Goal: Task Accomplishment & Management: Complete application form

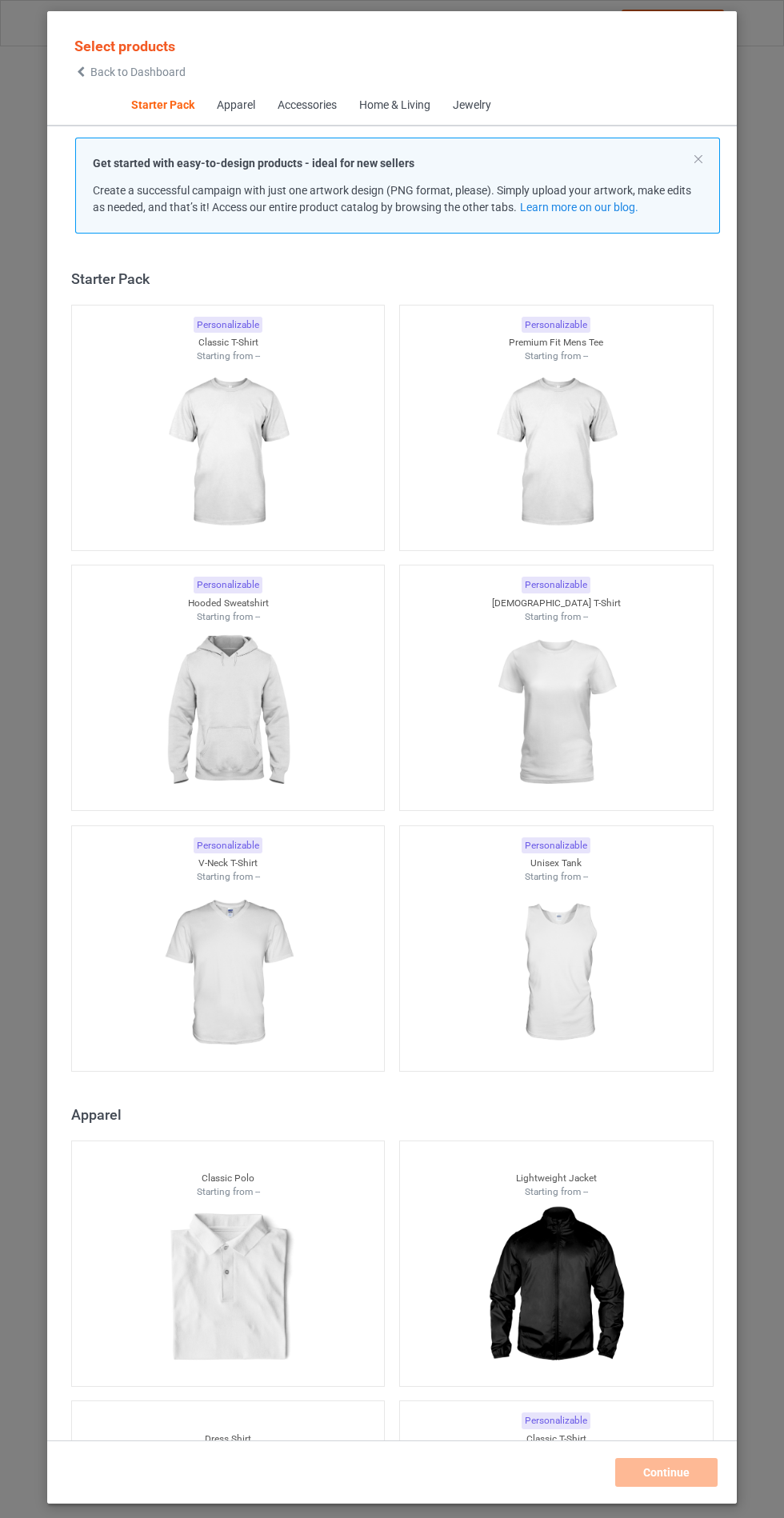
scroll to position [19, 0]
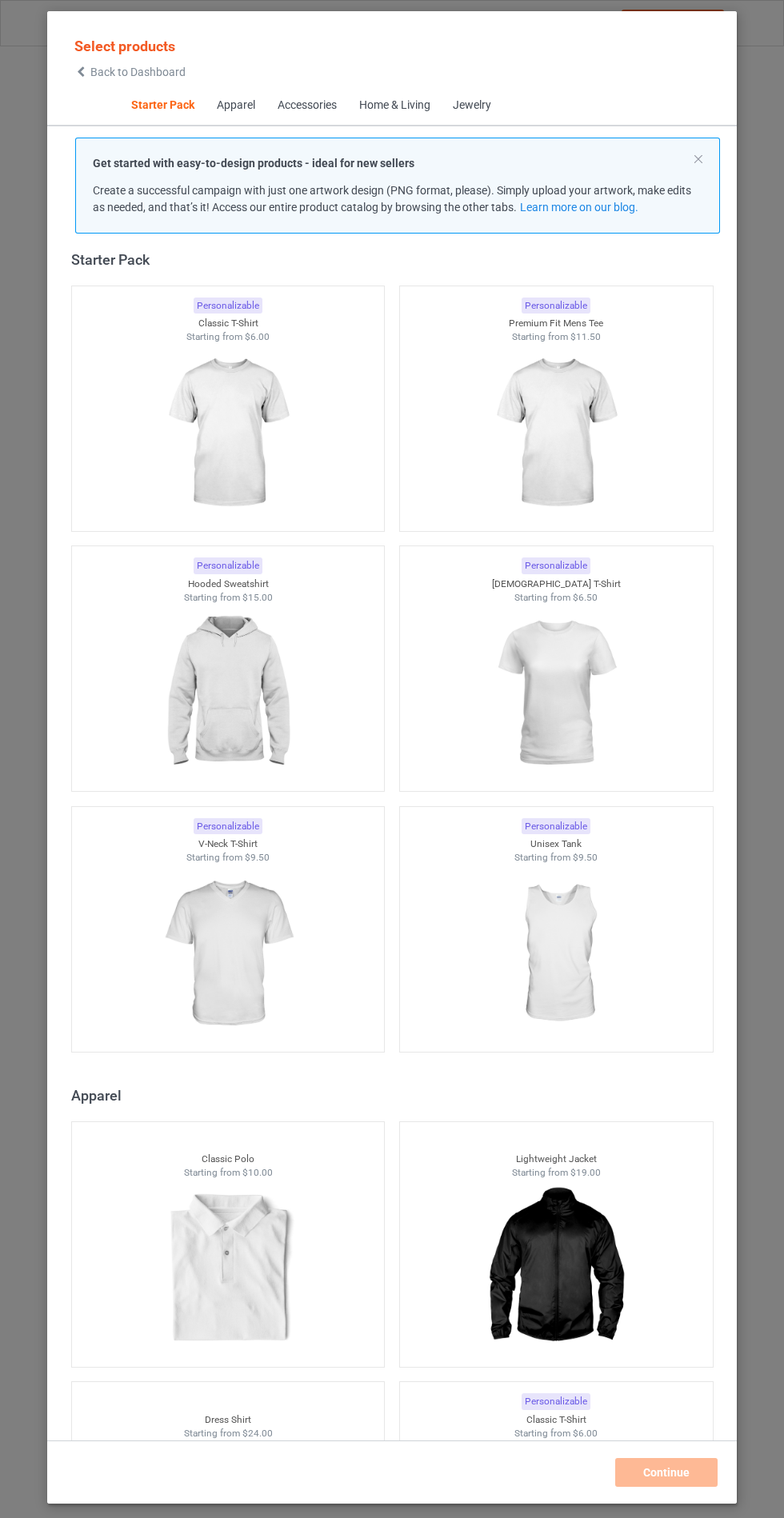
click at [266, 686] on img at bounding box center [226, 693] width 143 height 179
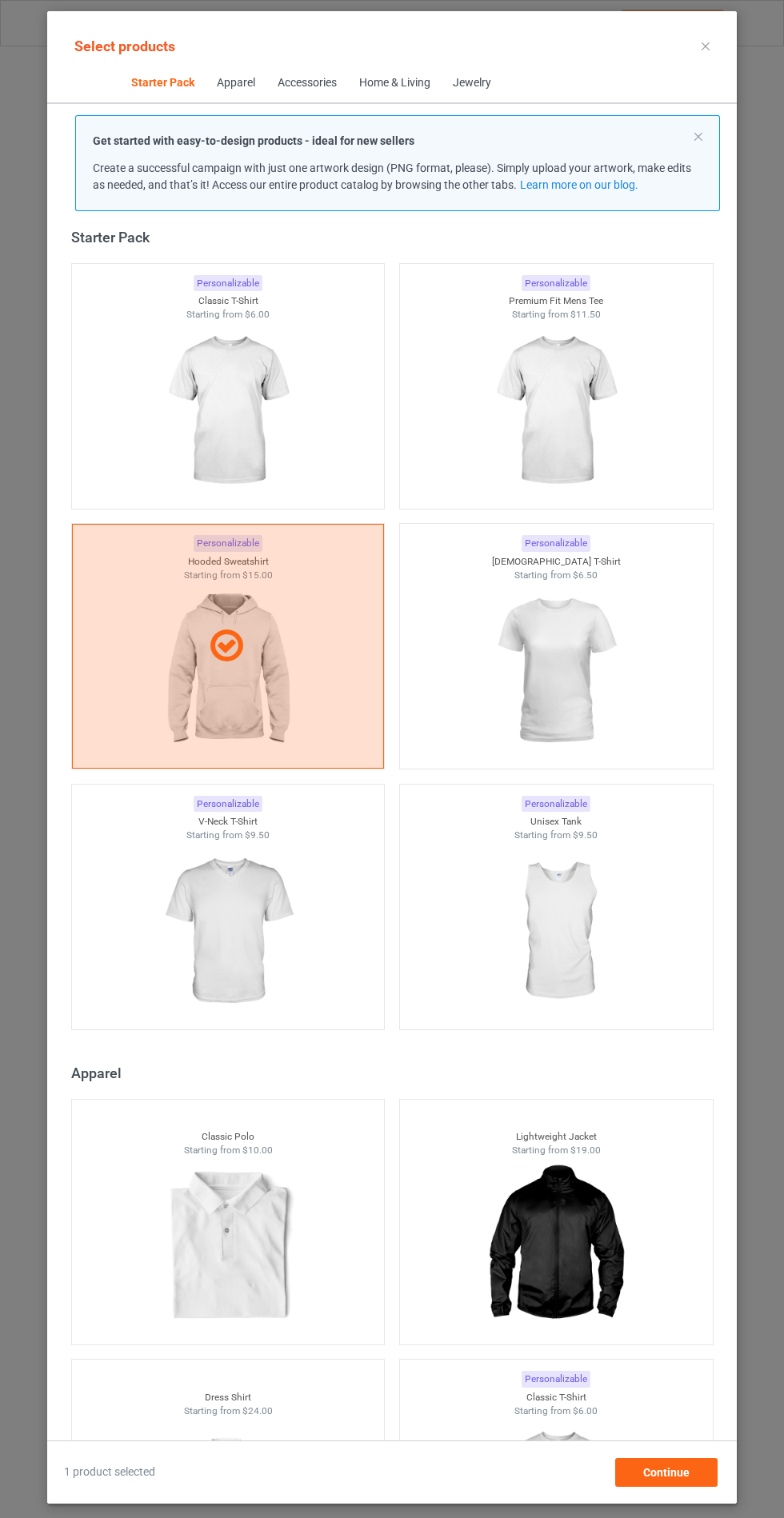
scroll to position [93, 0]
click at [668, 1479] on span "Continue" at bounding box center [666, 1473] width 46 height 13
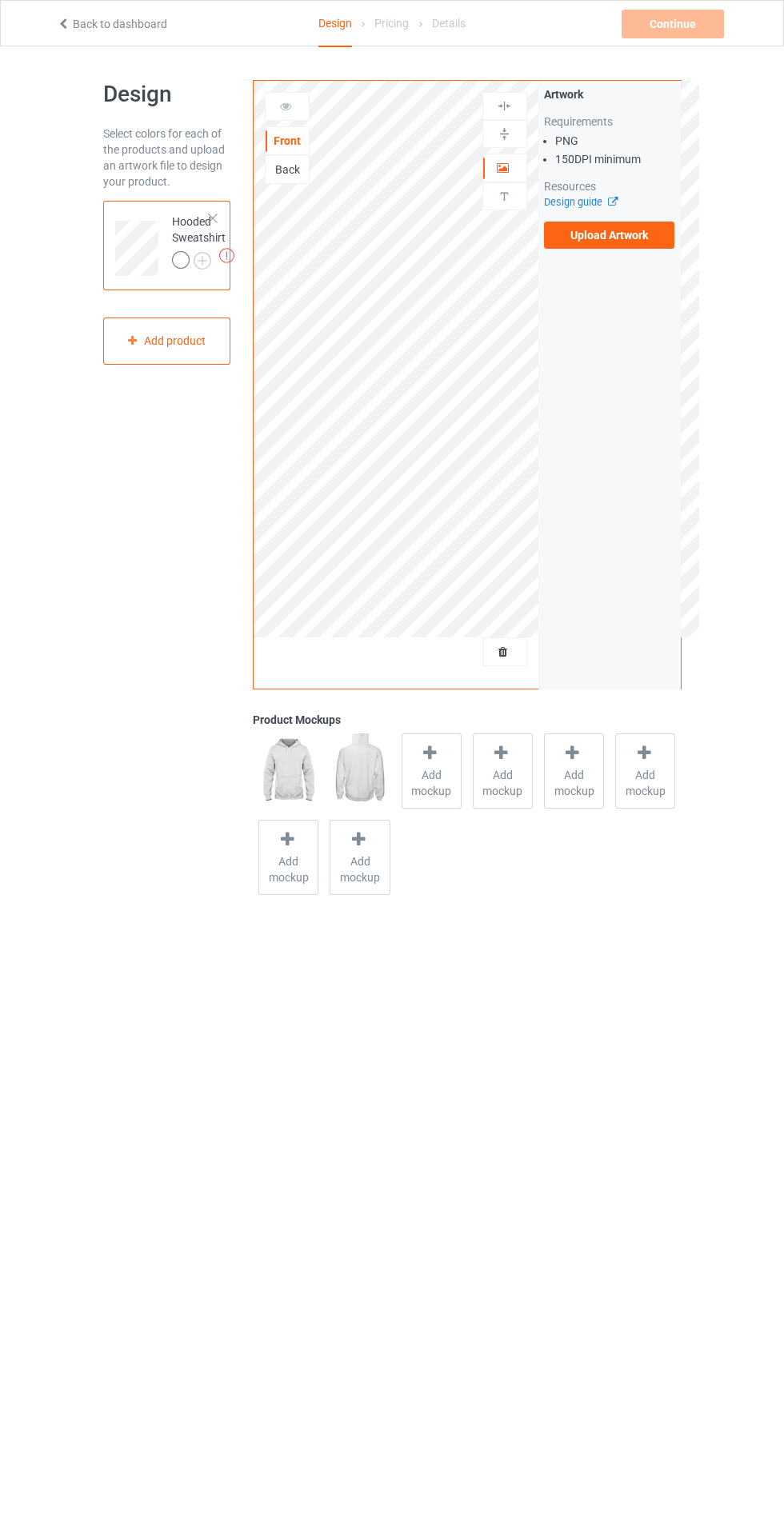
click at [429, 780] on span "Add mockup" at bounding box center [431, 782] width 58 height 32
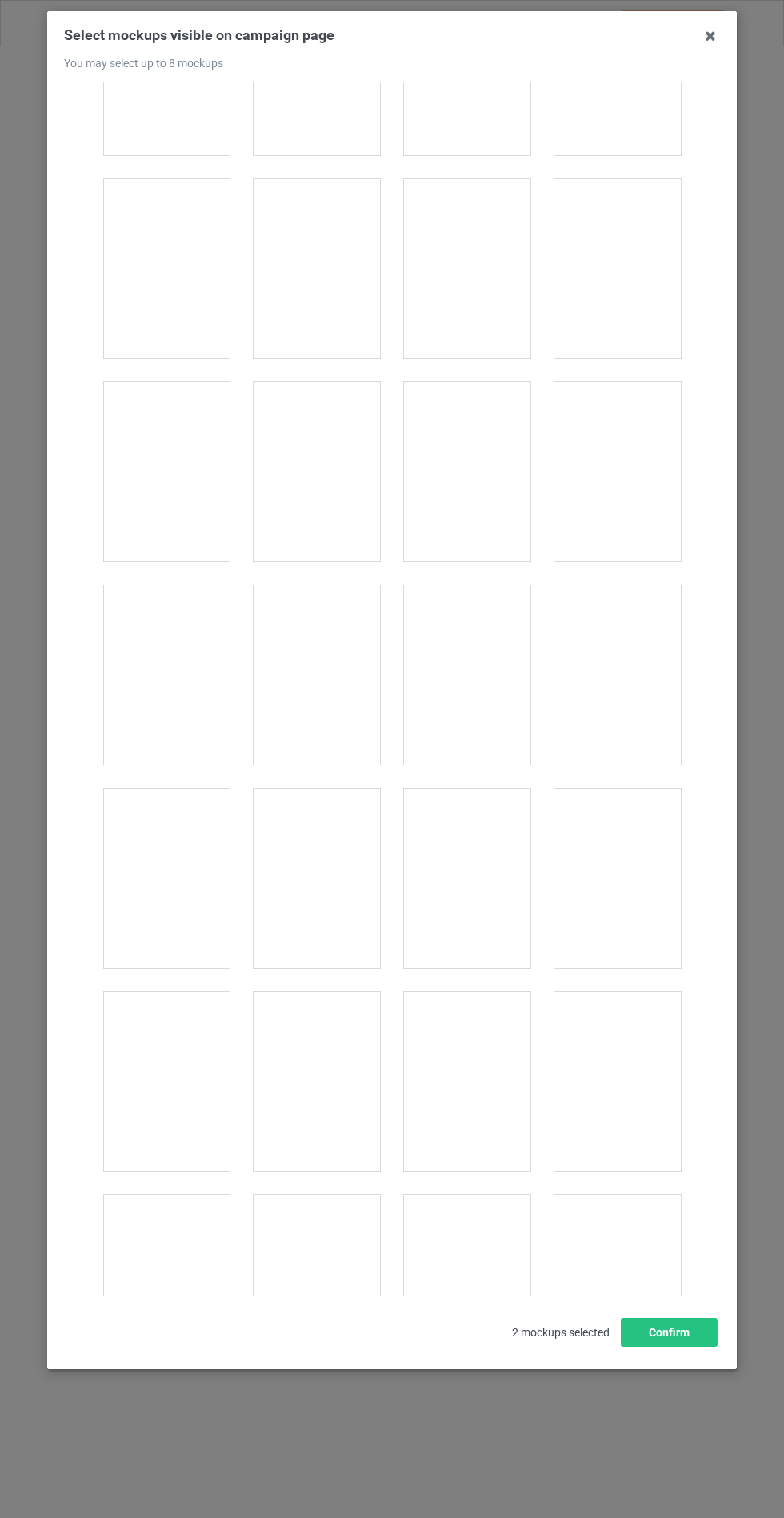
scroll to position [12907, 0]
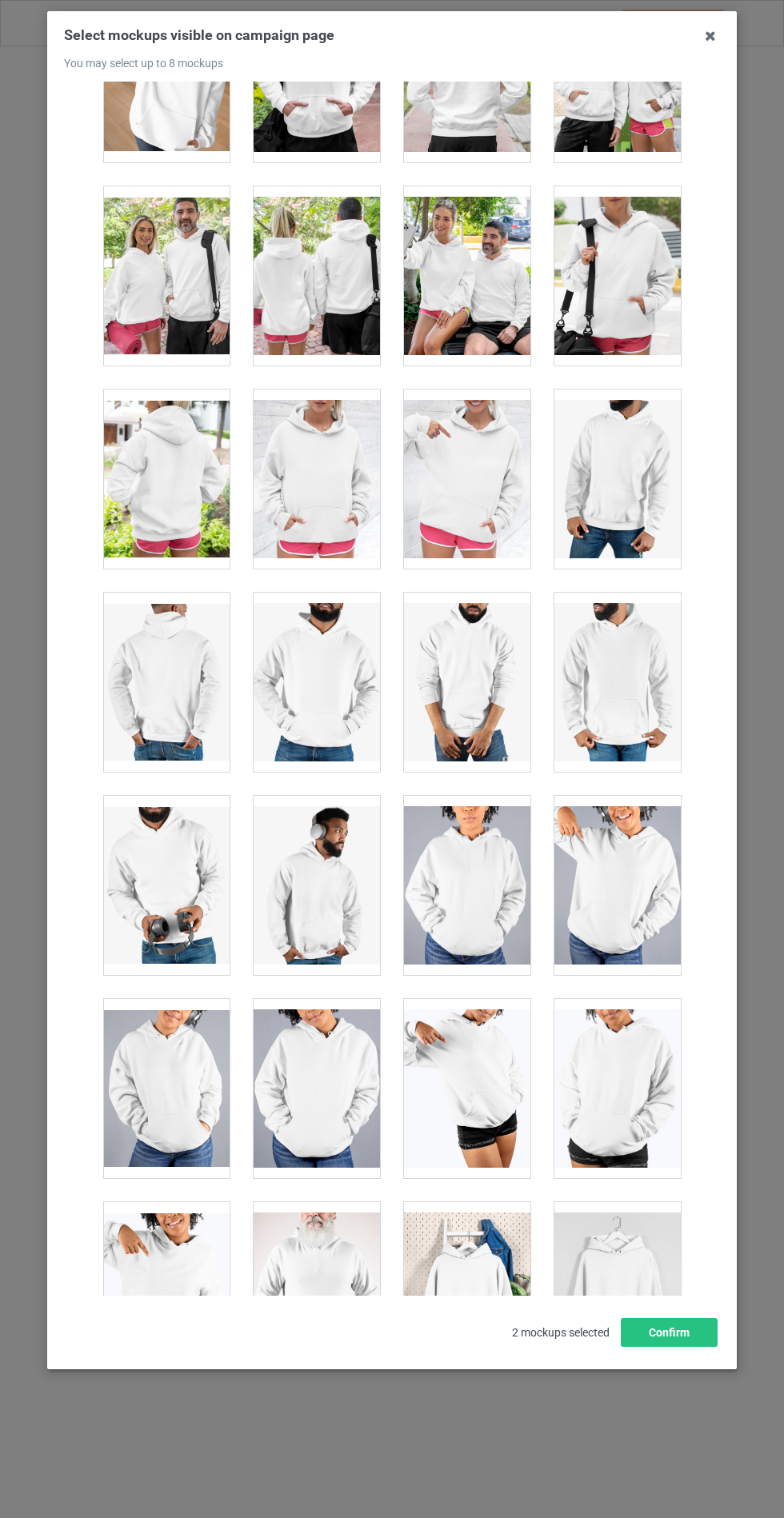
click at [317, 469] on div at bounding box center [317, 478] width 126 height 179
click at [687, 1347] on button "Confirm" at bounding box center [668, 1332] width 96 height 29
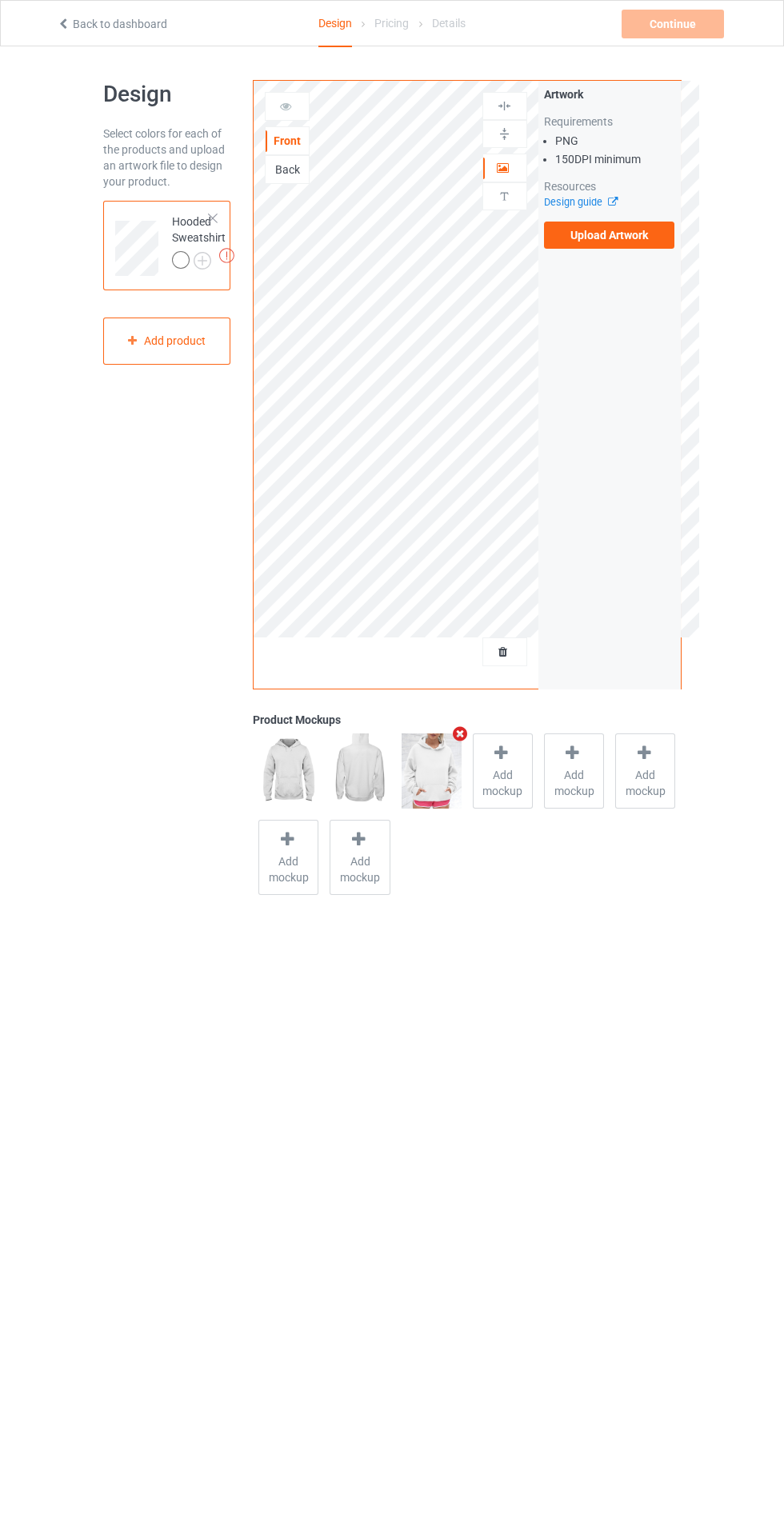
click at [0, 0] on img at bounding box center [0, 0] width 0 height 0
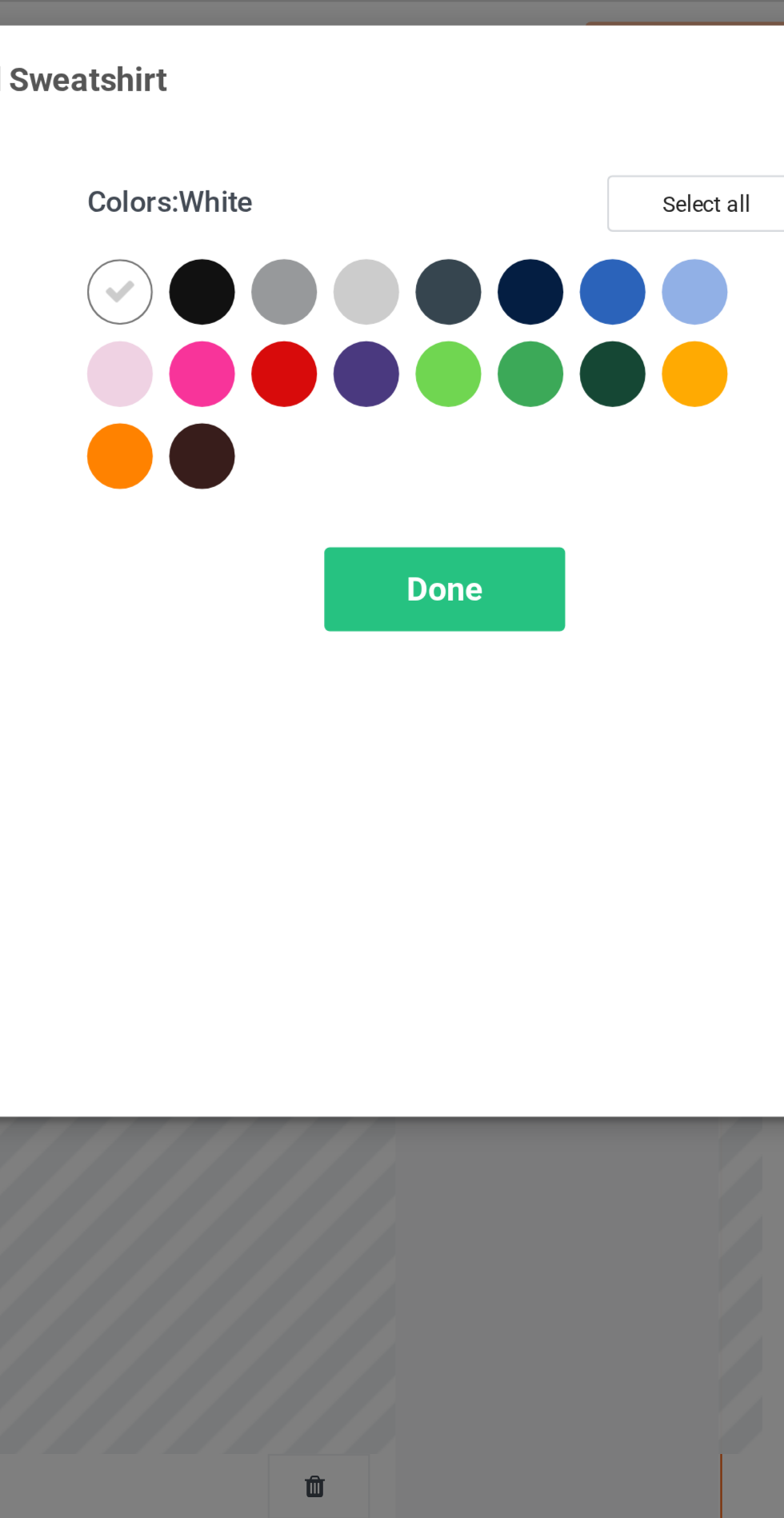
click at [454, 123] on div at bounding box center [454, 128] width 29 height 29
click at [457, 204] on div at bounding box center [454, 200] width 29 height 29
click at [564, 120] on div at bounding box center [561, 128] width 29 height 29
click at [589, 130] on div at bounding box center [598, 128] width 29 height 29
click at [533, 166] on div at bounding box center [526, 164] width 29 height 29
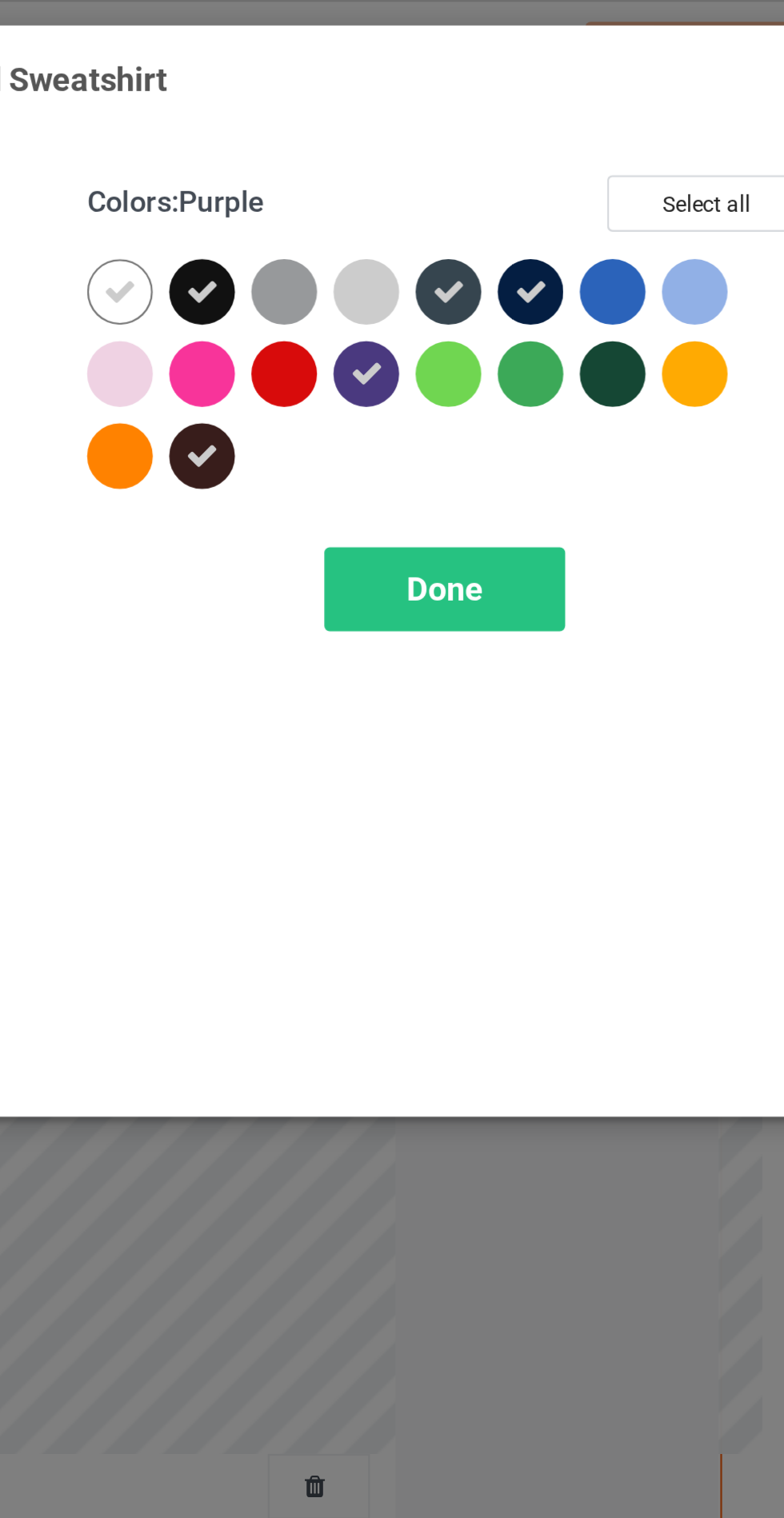
click at [576, 249] on div "Done" at bounding box center [559, 258] width 106 height 36
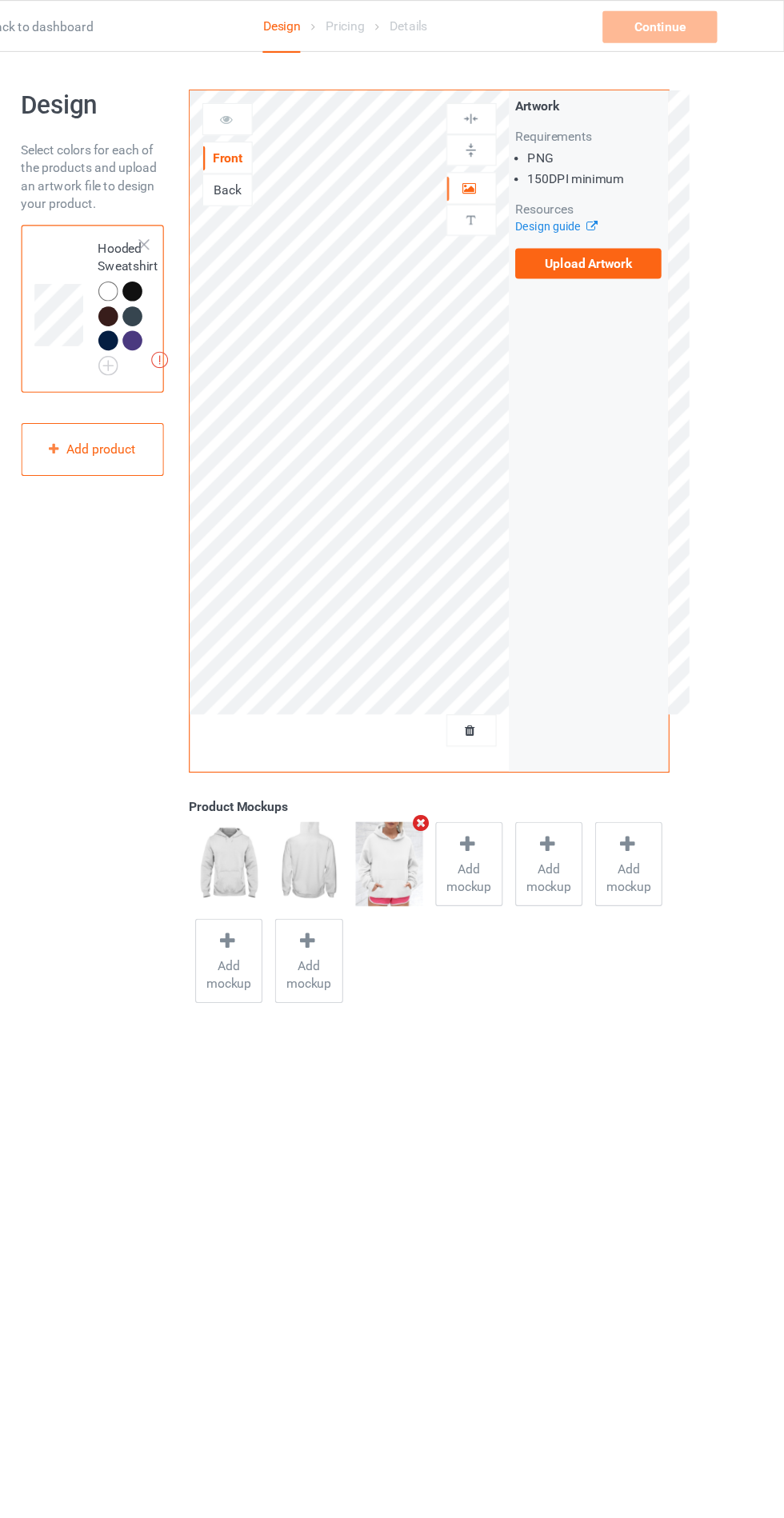
click at [630, 238] on label "Upload Artwork" at bounding box center [609, 236] width 131 height 27
click at [0, 0] on input "Upload Artwork" at bounding box center [0, 0] width 0 height 0
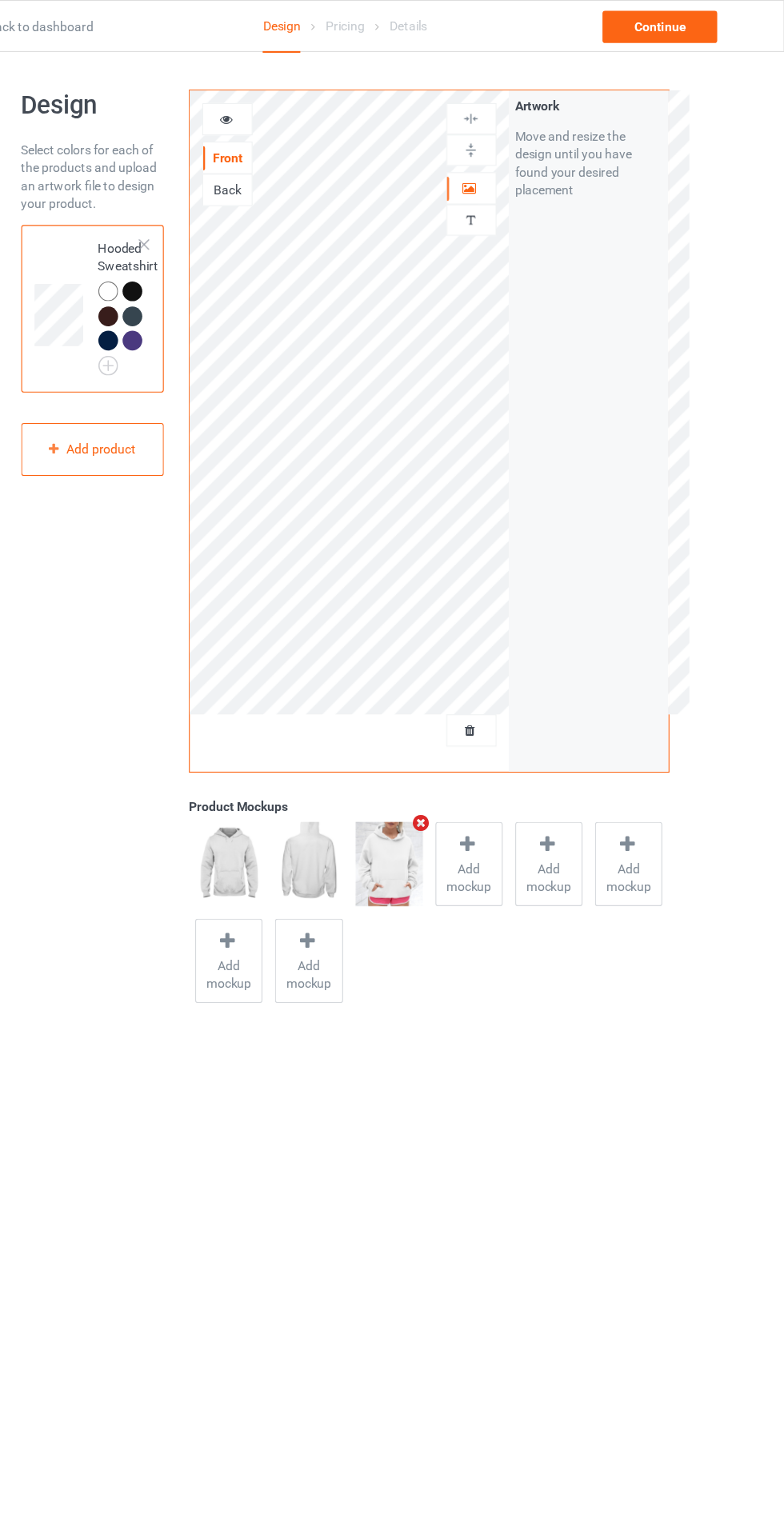
click at [284, 105] on icon at bounding box center [286, 104] width 14 height 11
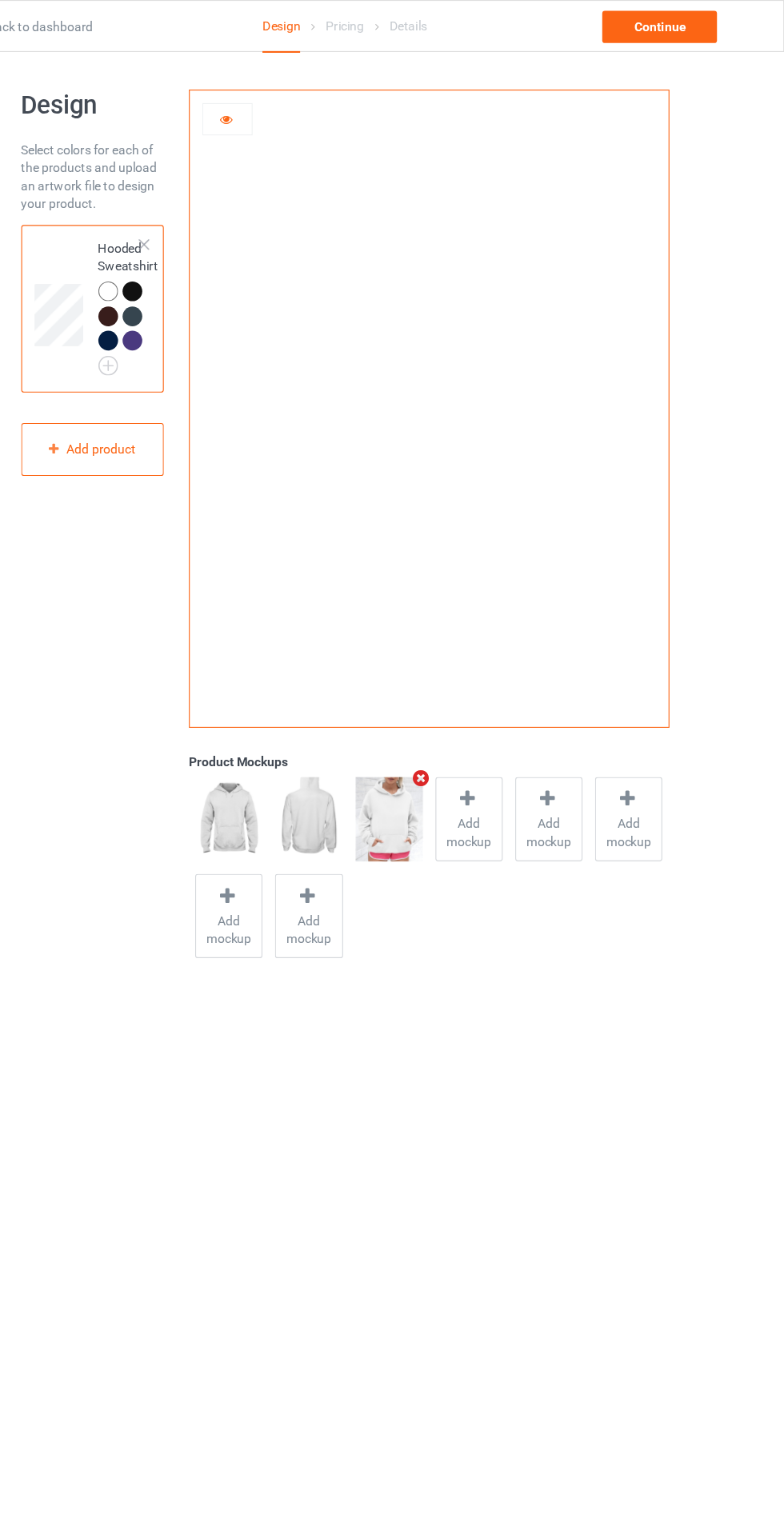
click at [285, 105] on icon at bounding box center [286, 104] width 14 height 11
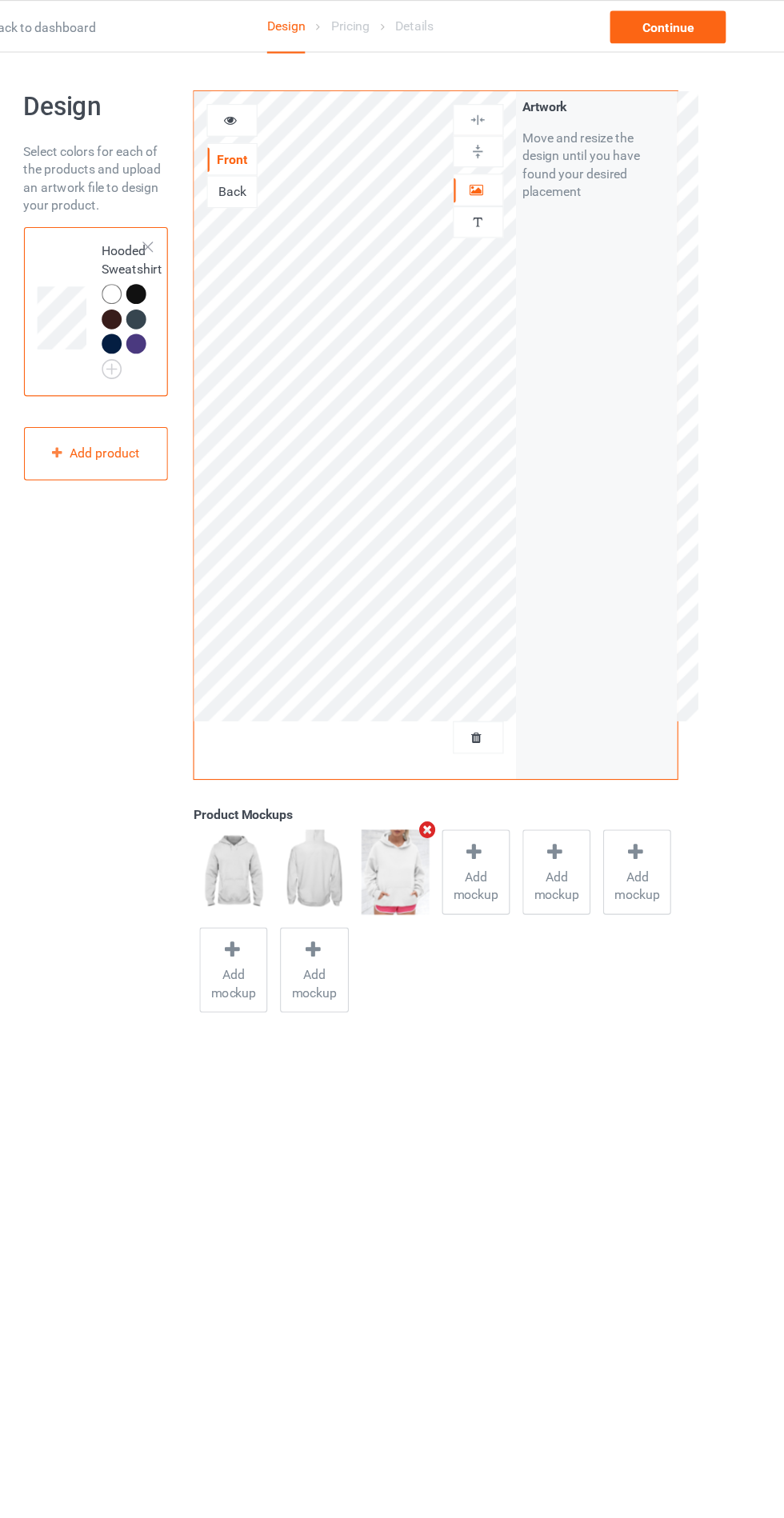
click at [500, 204] on div "Personalized text" at bounding box center [504, 196] width 45 height 28
click at [487, 203] on div at bounding box center [504, 196] width 43 height 15
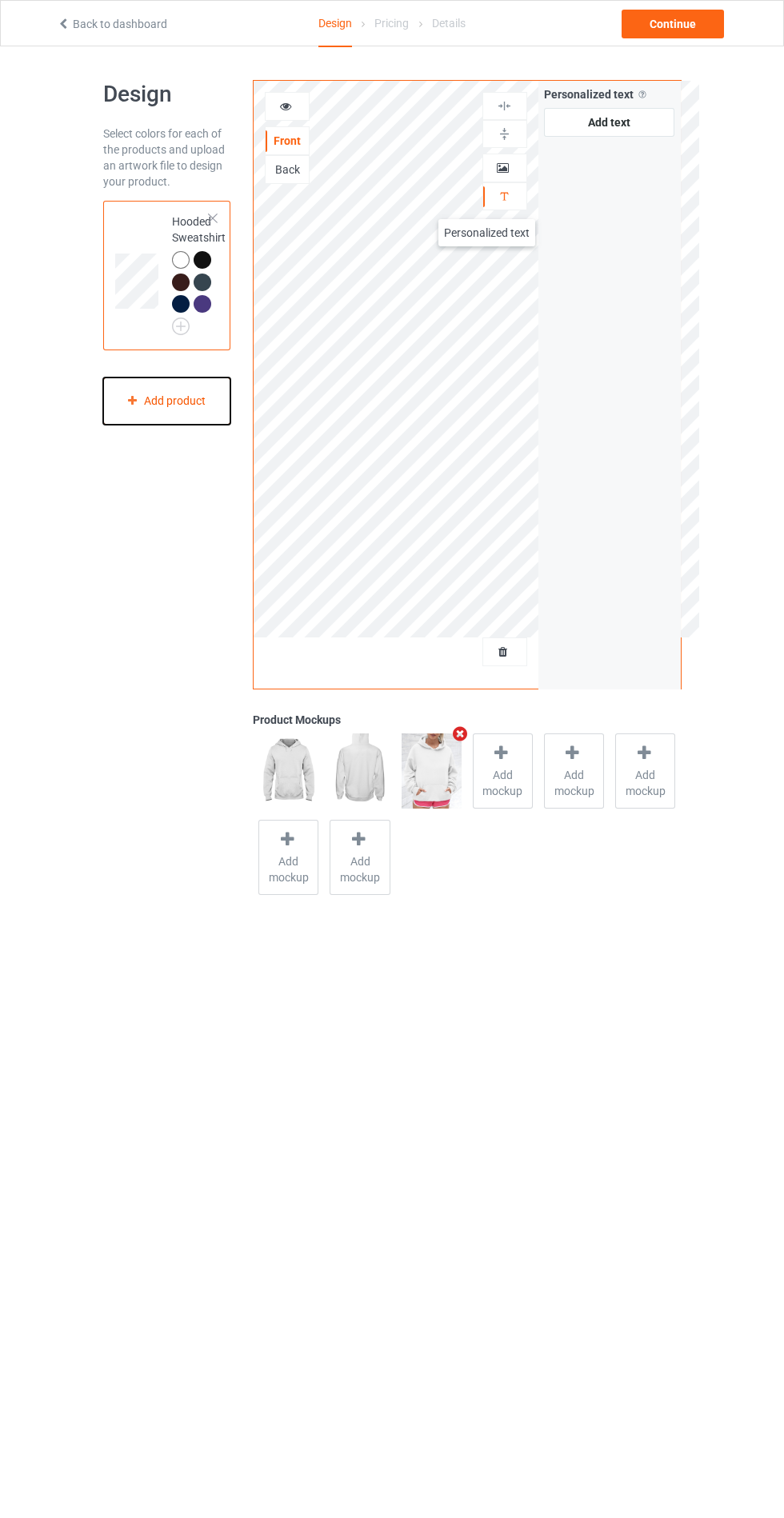
click at [204, 405] on div "Add product" at bounding box center [166, 401] width 128 height 47
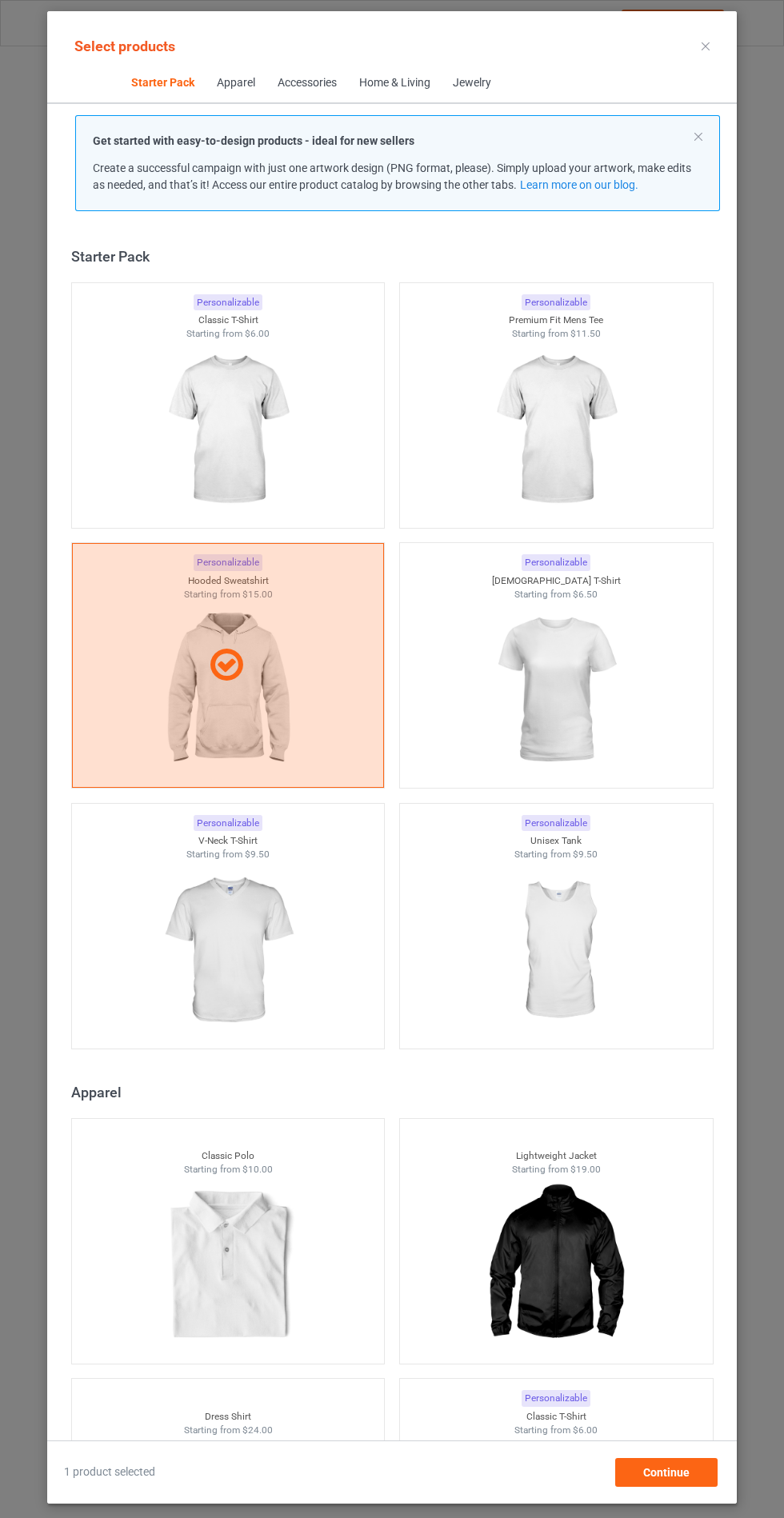
scroll to position [19, 0]
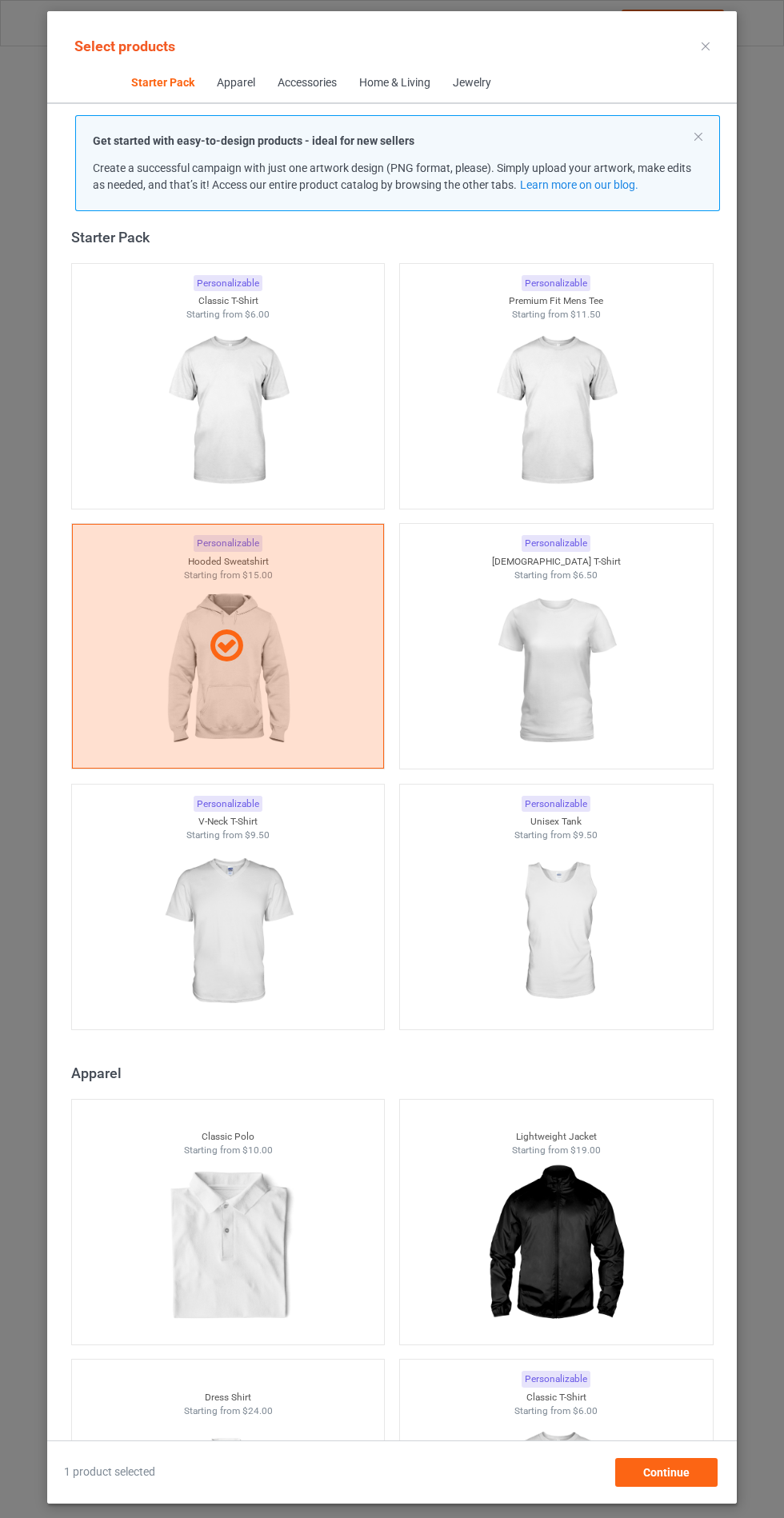
click at [531, 417] on img at bounding box center [555, 410] width 143 height 179
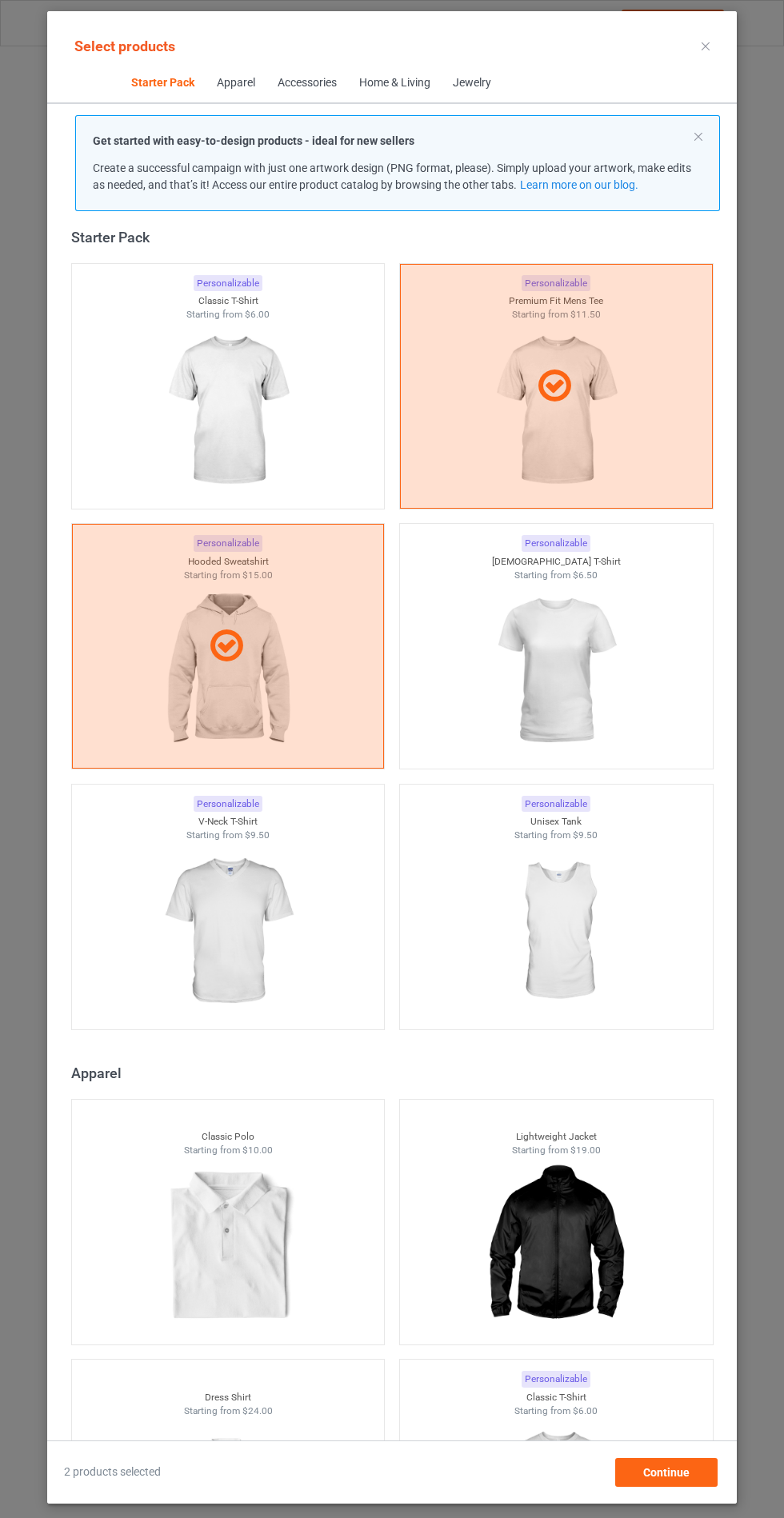
scroll to position [93, 0]
click at [691, 1487] on div "Continue" at bounding box center [666, 1473] width 103 height 29
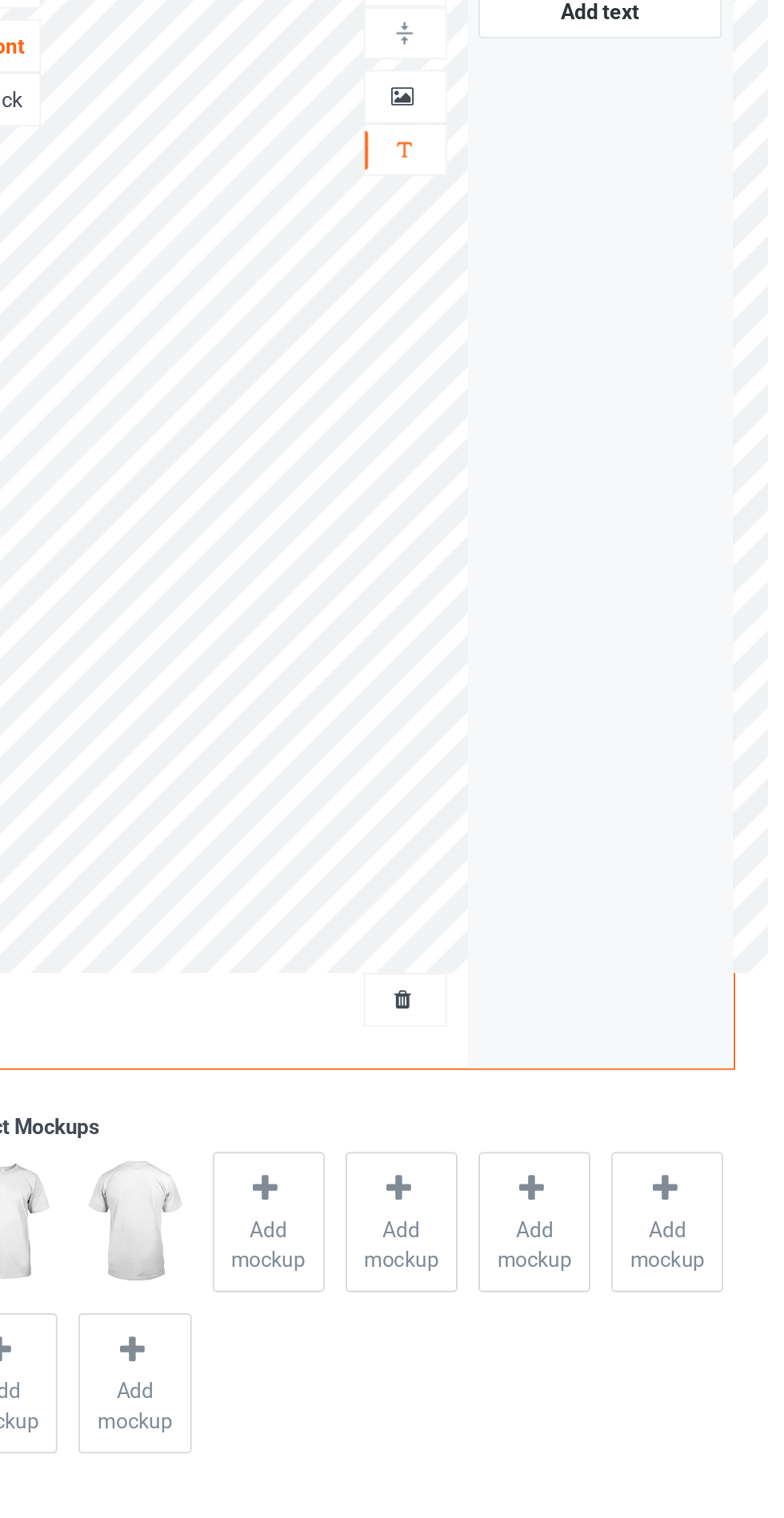
click at [509, 162] on div at bounding box center [504, 168] width 43 height 16
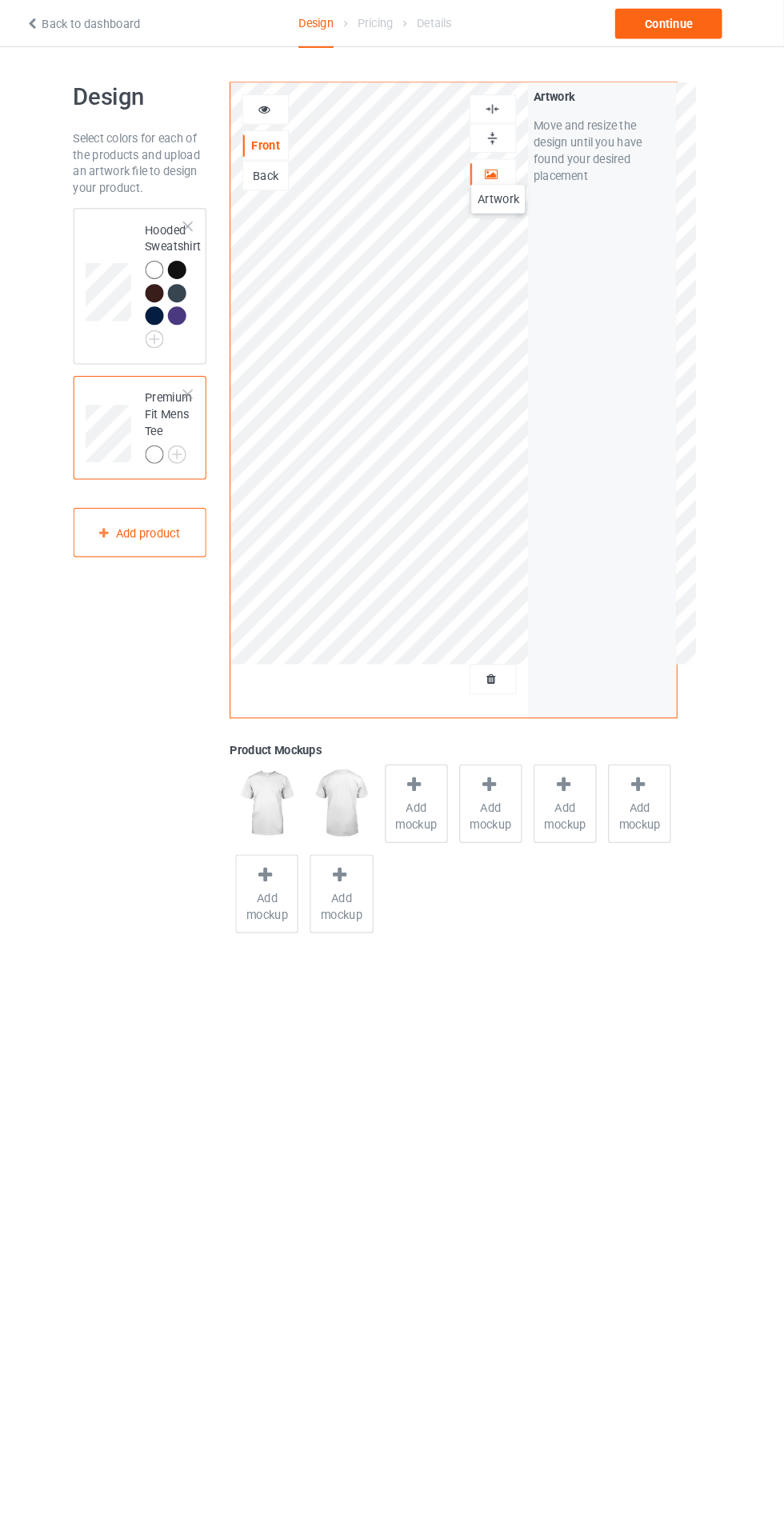
click at [173, 251] on div at bounding box center [183, 262] width 23 height 23
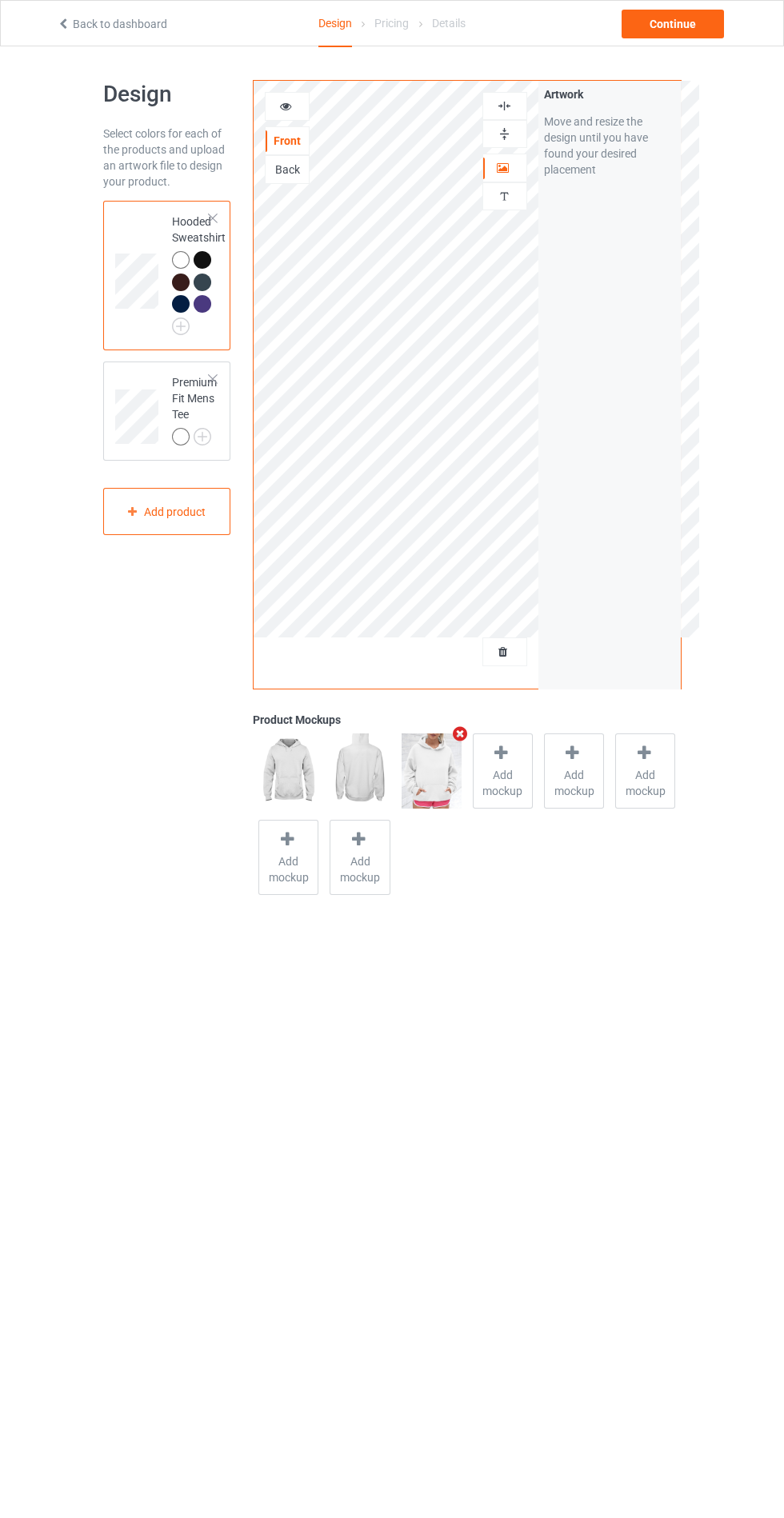
click at [284, 100] on icon at bounding box center [286, 104] width 14 height 11
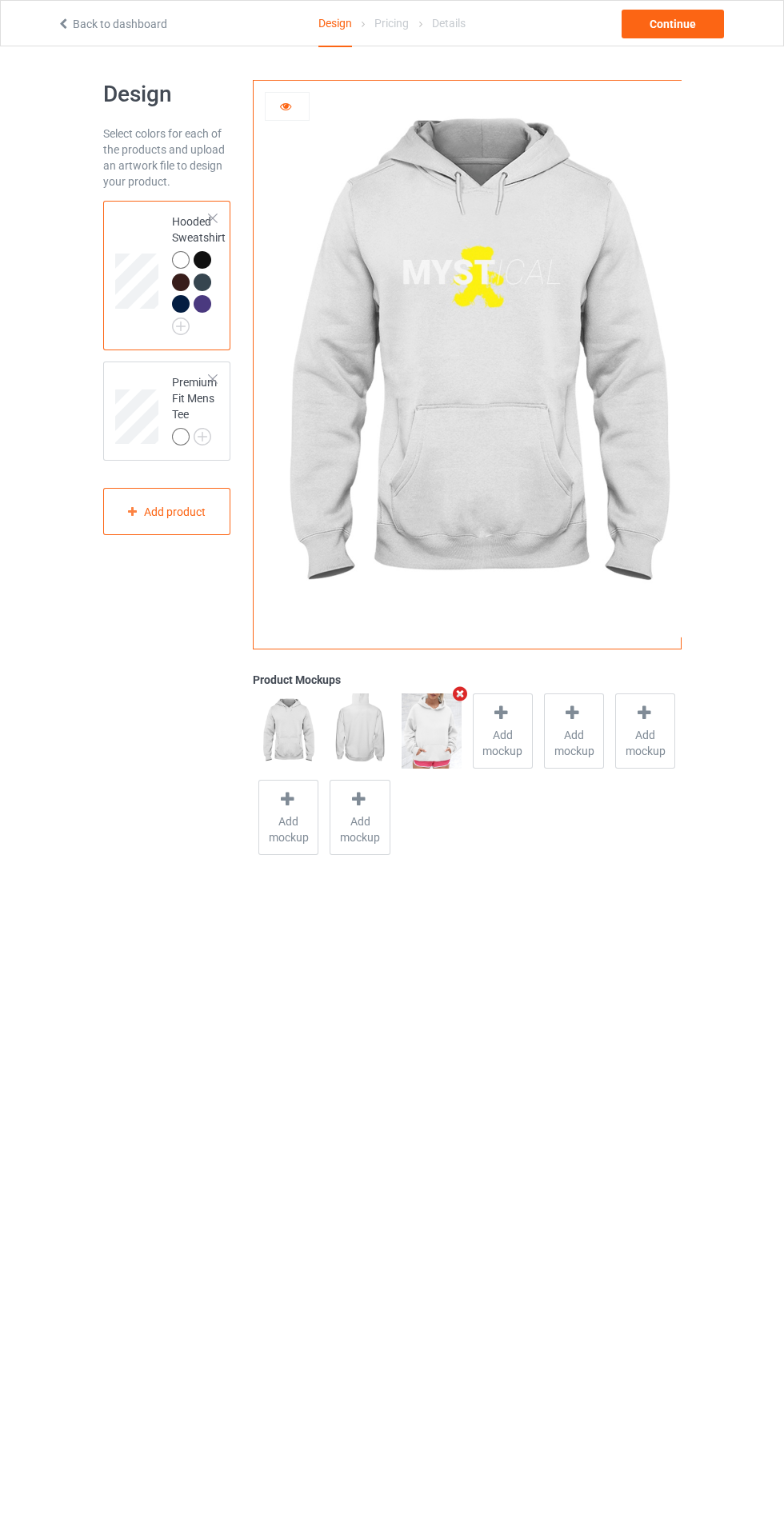
click at [208, 274] on div at bounding box center [205, 285] width 23 height 23
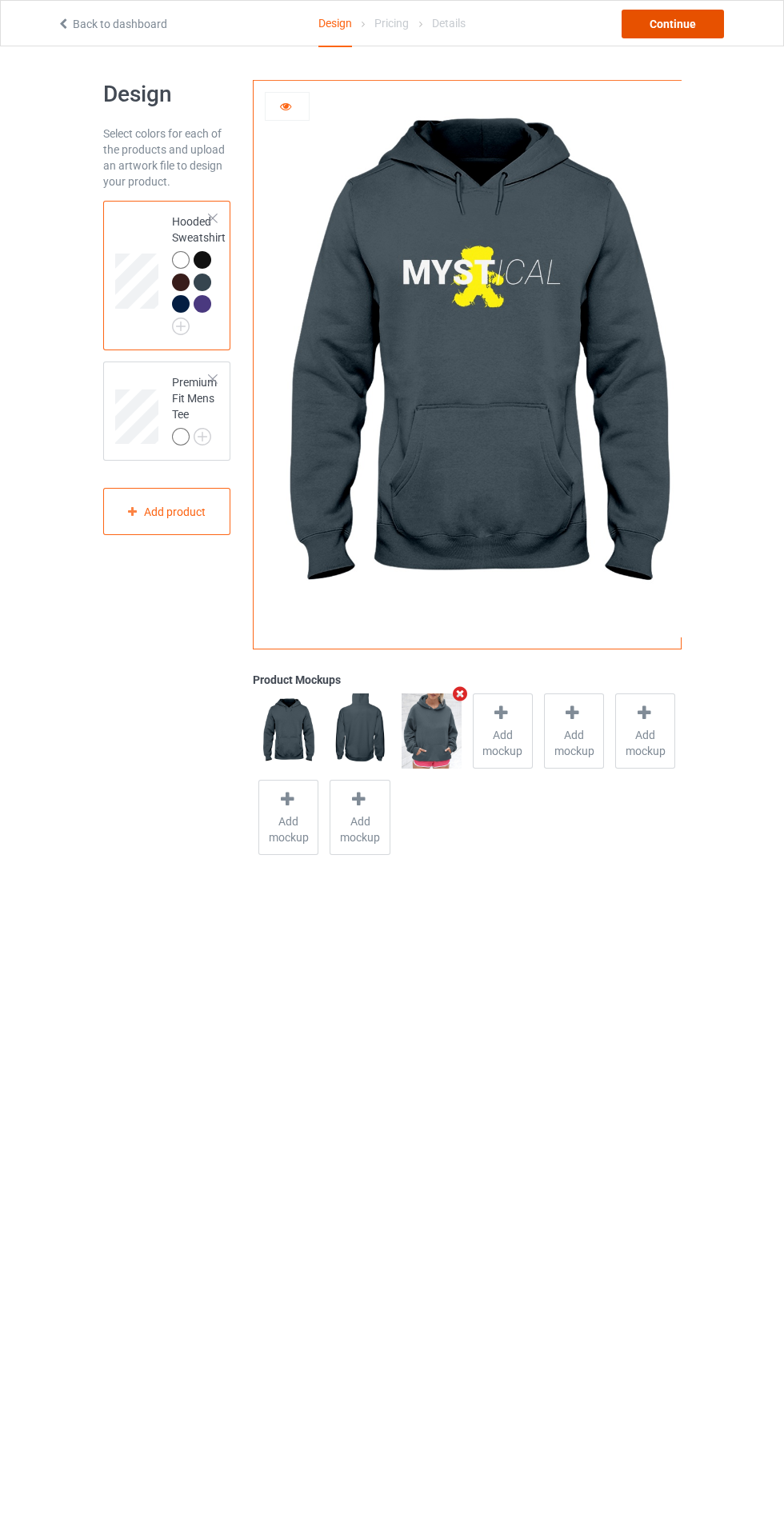
click at [668, 29] on div "Continue" at bounding box center [672, 25] width 103 height 29
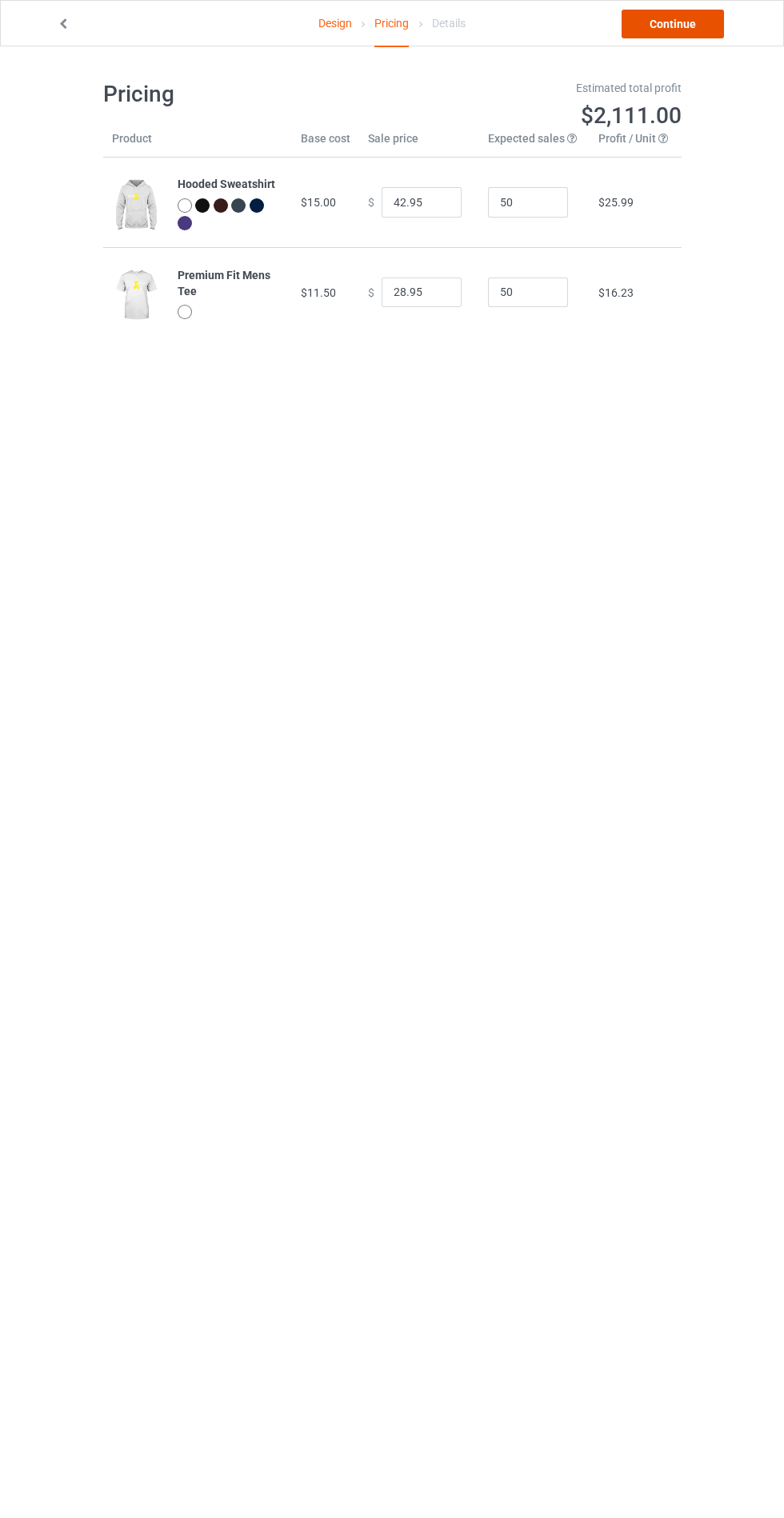
click at [675, 30] on link "Continue" at bounding box center [672, 25] width 103 height 29
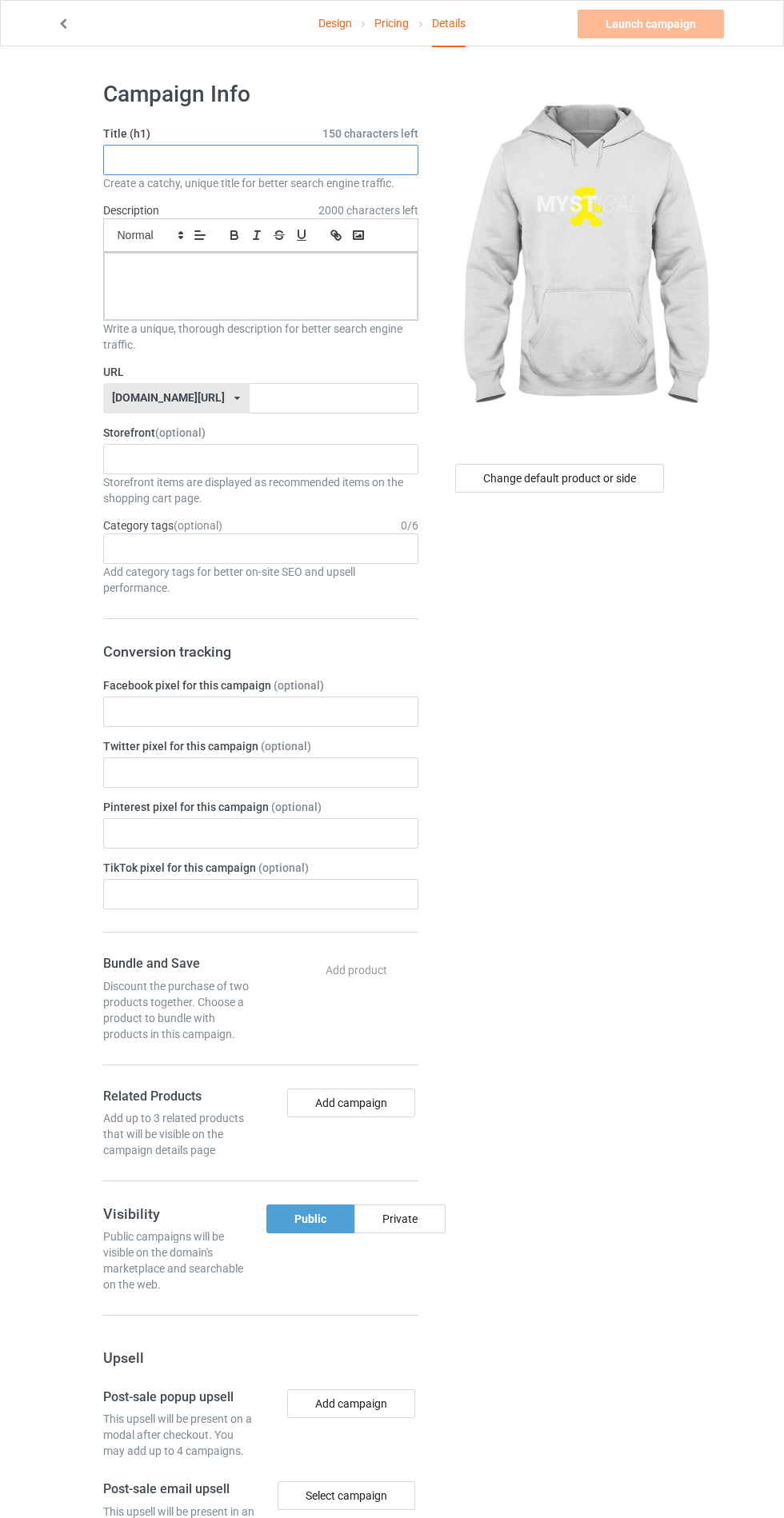
click at [330, 162] on input "text" at bounding box center [260, 159] width 315 height 30
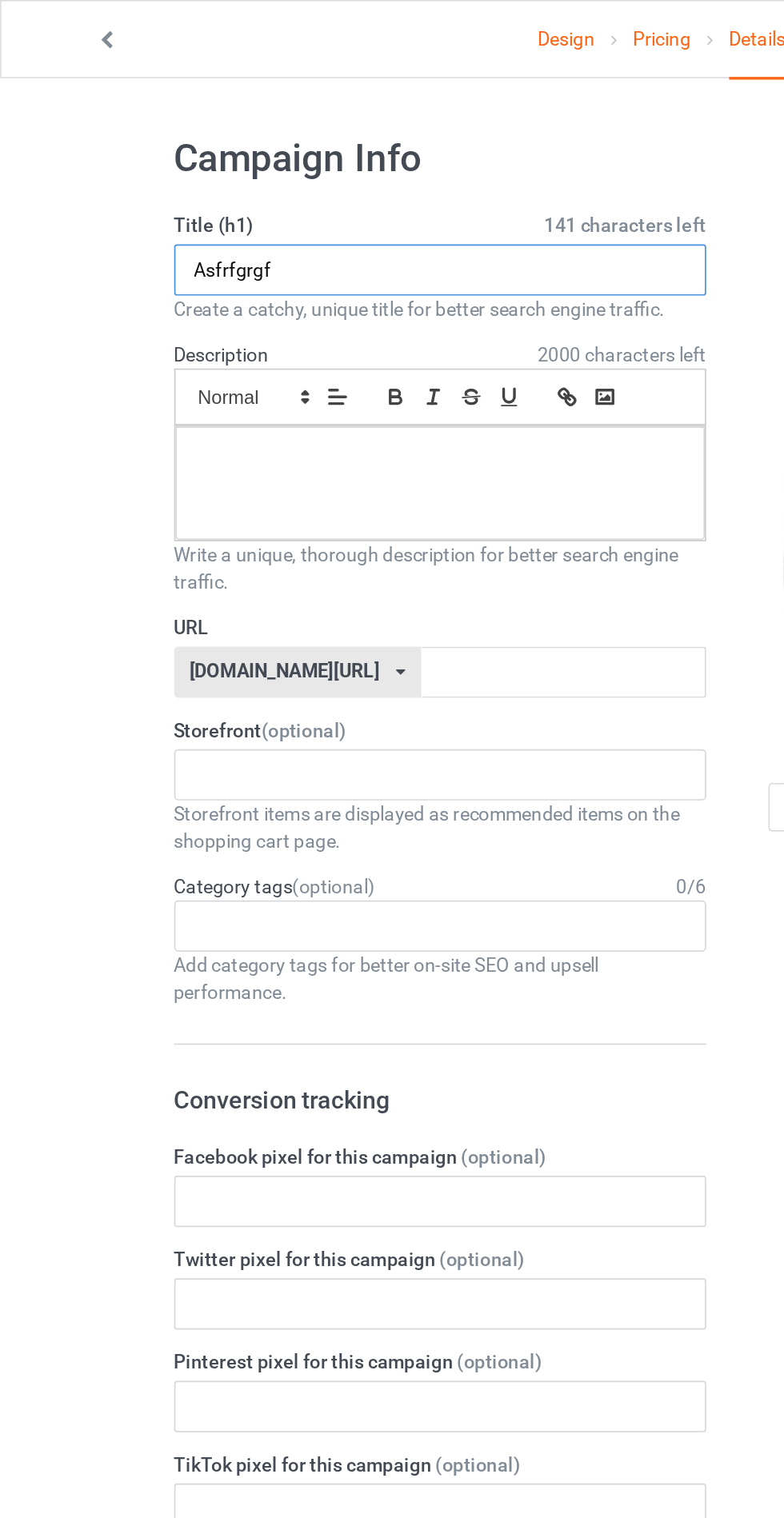
type input "Asfrfgrgf"
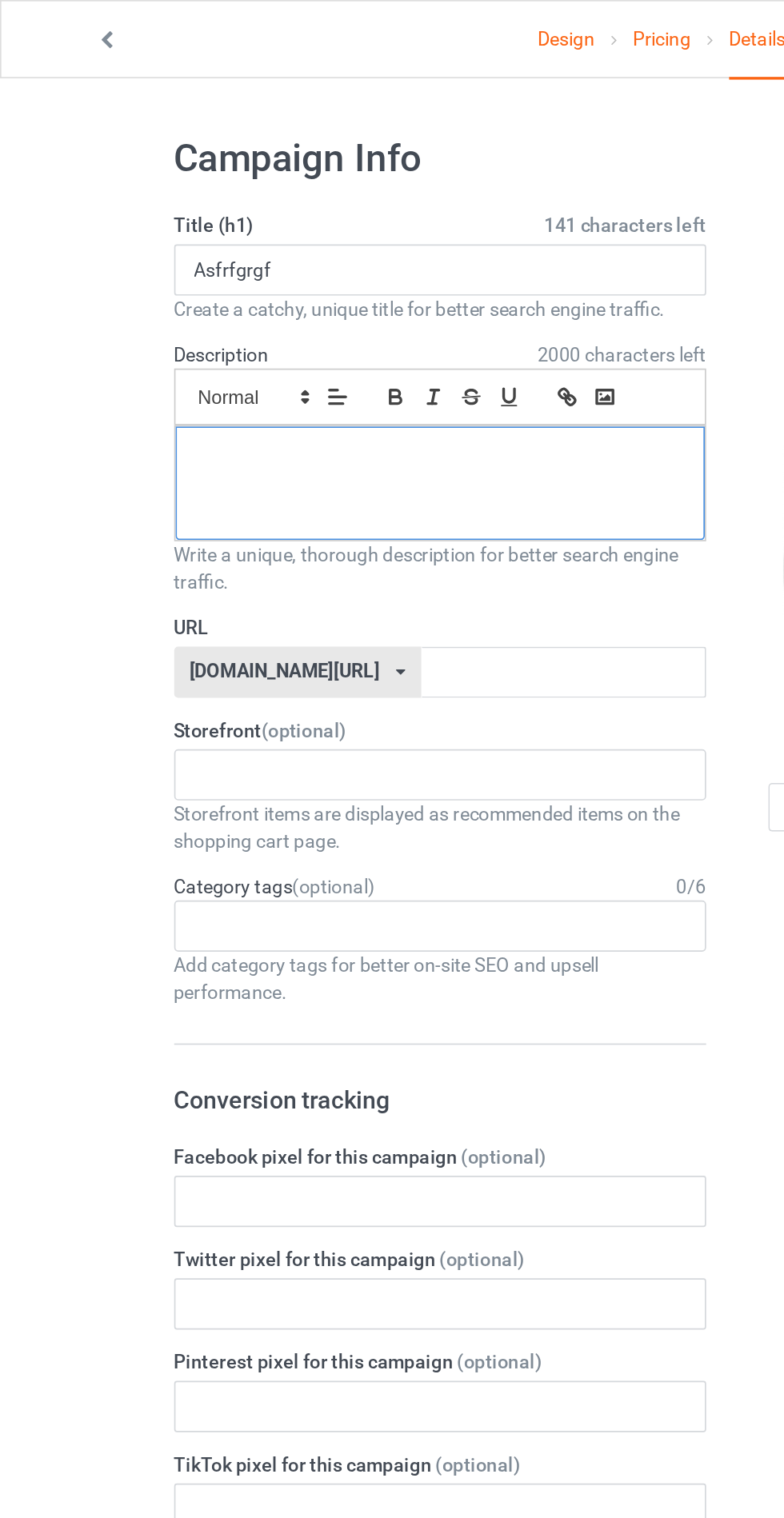
click at [282, 282] on div at bounding box center [260, 287] width 314 height 67
click at [346, 401] on input "text" at bounding box center [334, 397] width 169 height 30
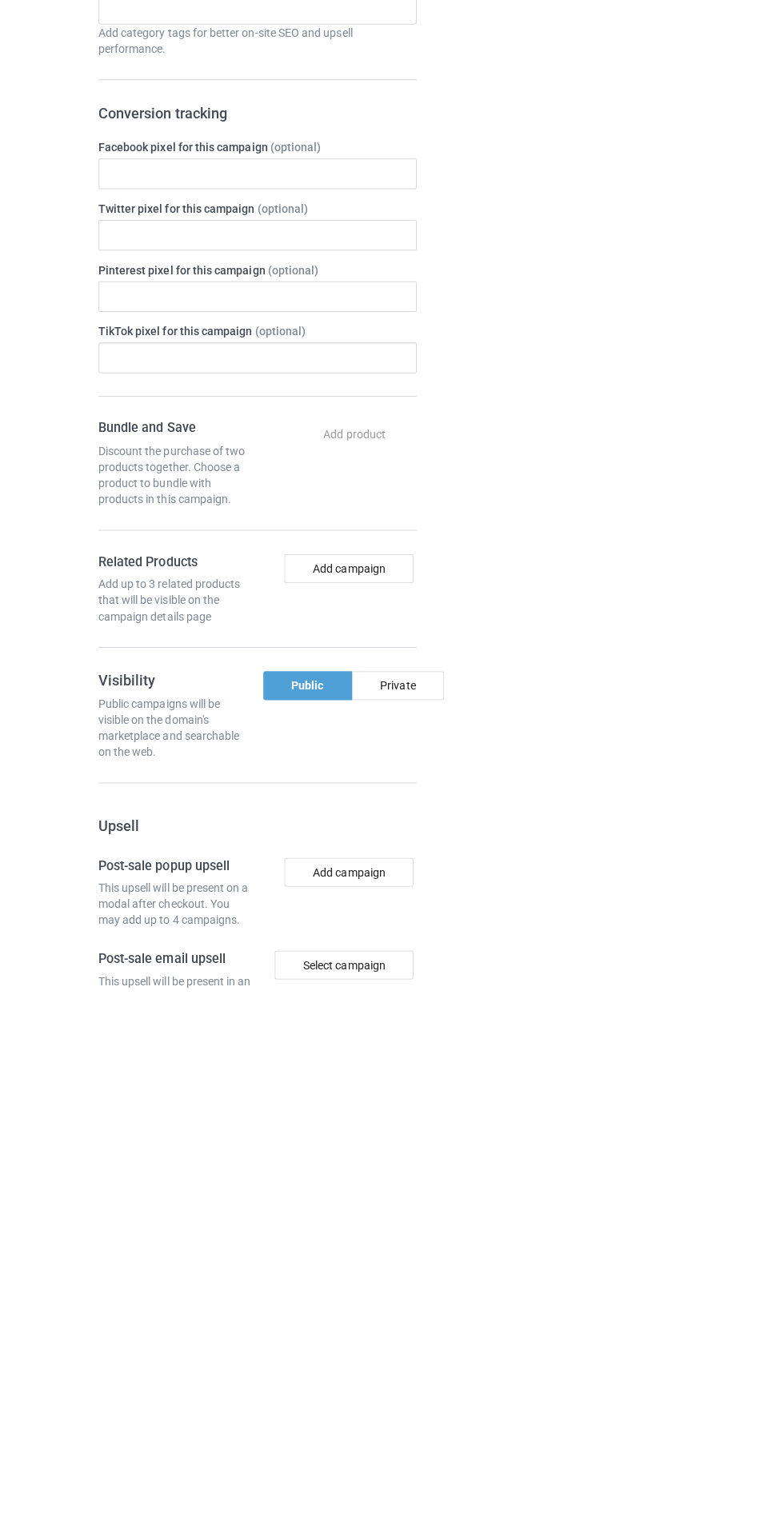
type input "Yrffggg"
click at [420, 1218] on div "Private" at bounding box center [400, 1219] width 91 height 29
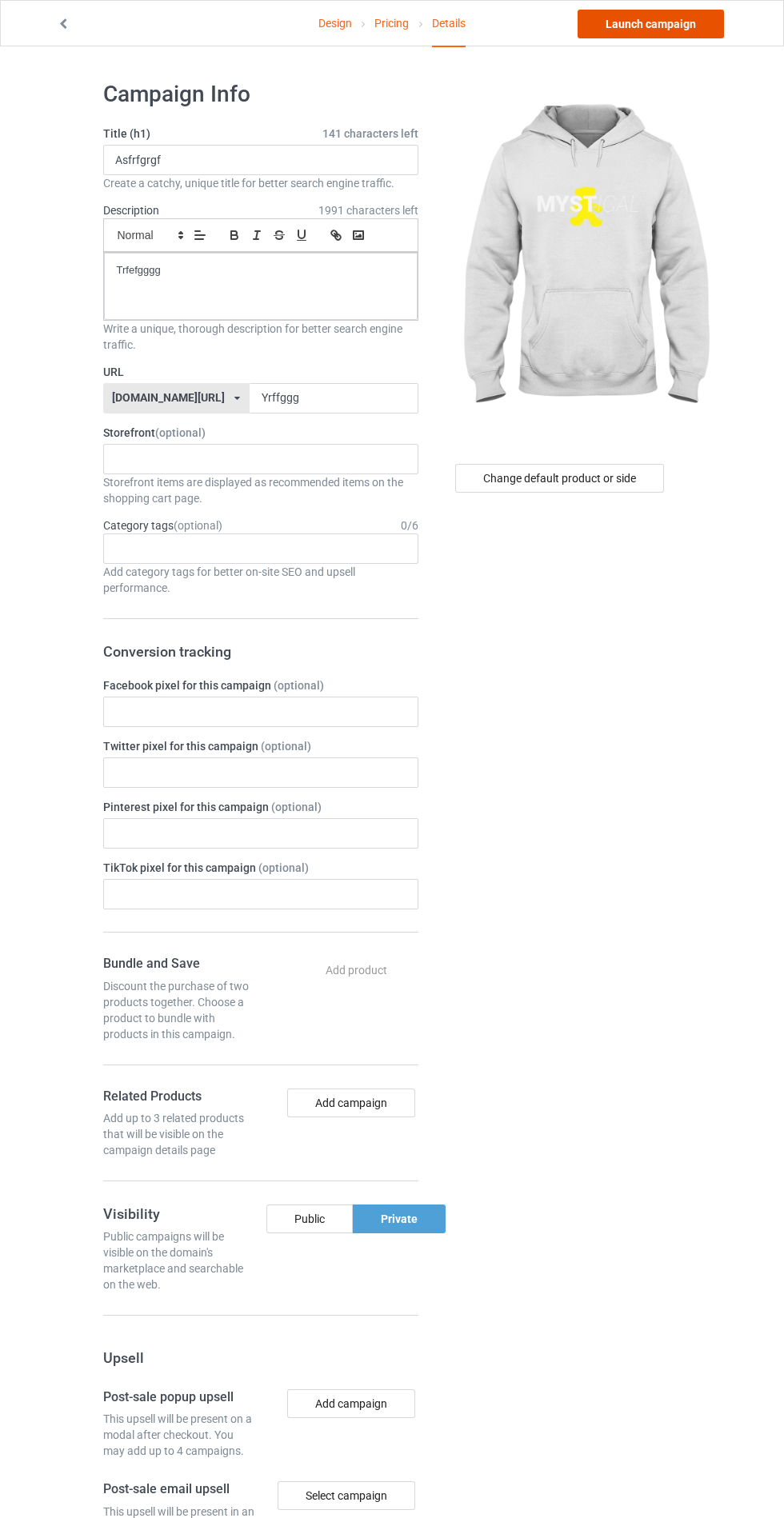
click at [685, 24] on link "Launch campaign" at bounding box center [650, 25] width 146 height 29
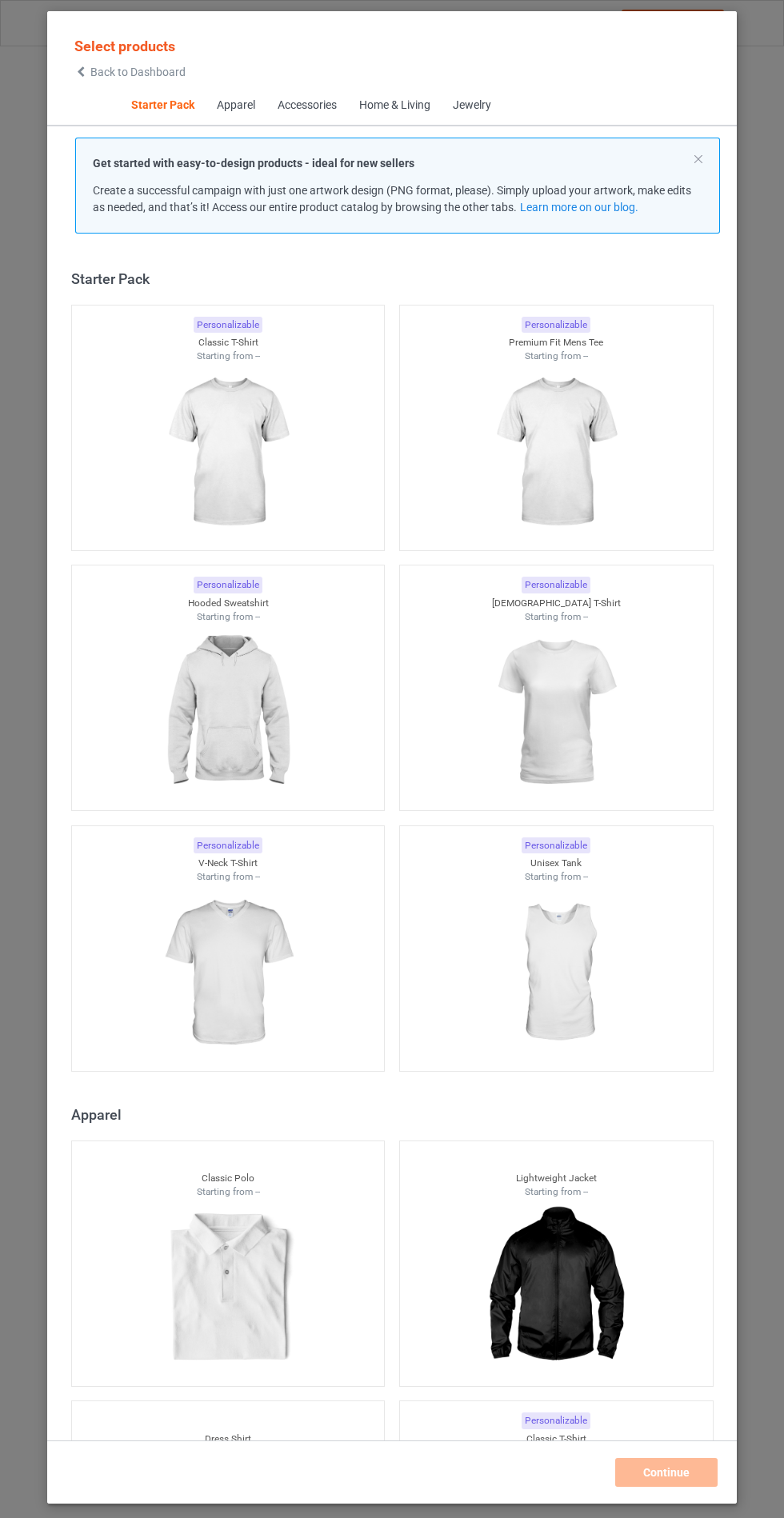
scroll to position [19, 0]
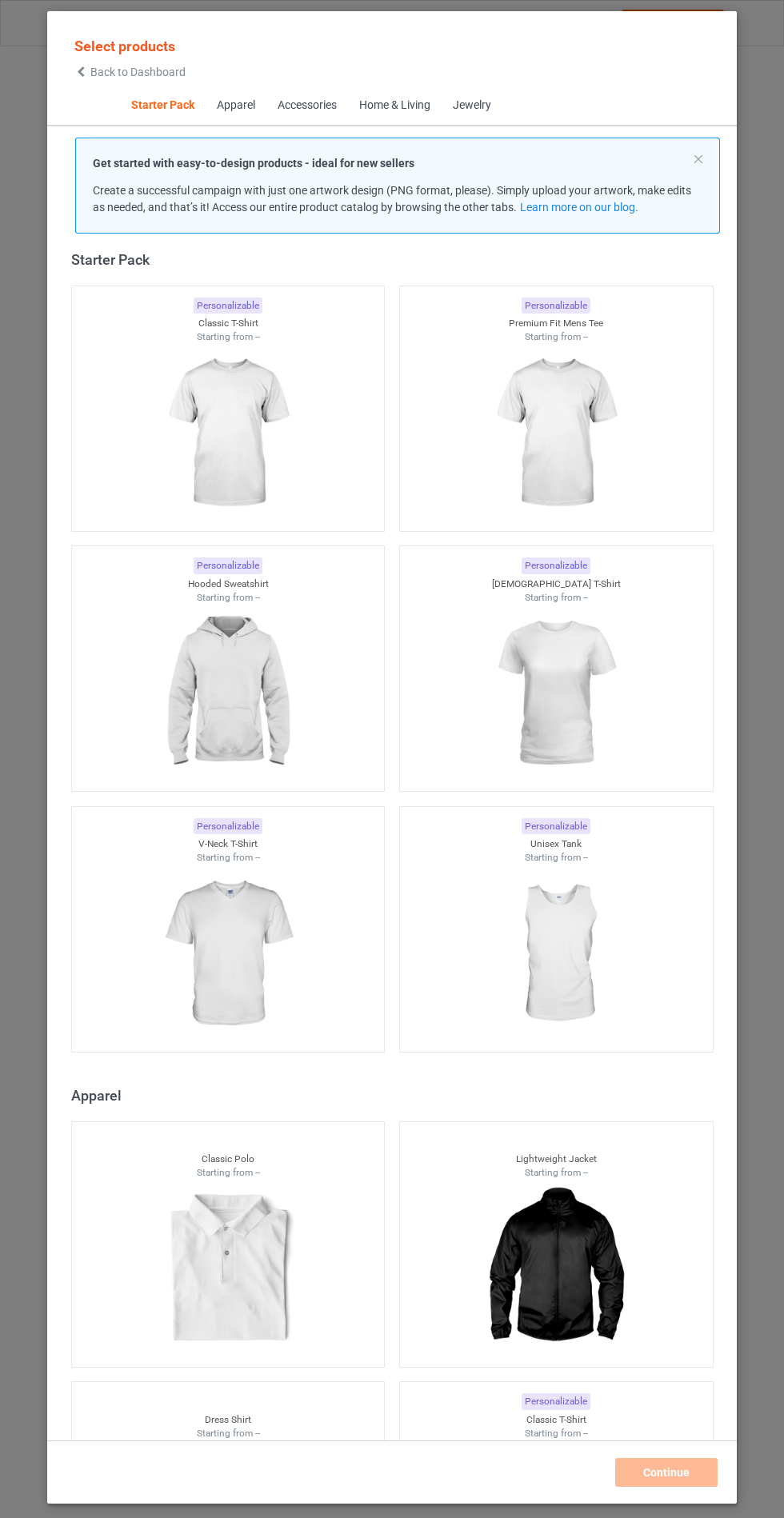
click at [288, 679] on img at bounding box center [226, 693] width 143 height 179
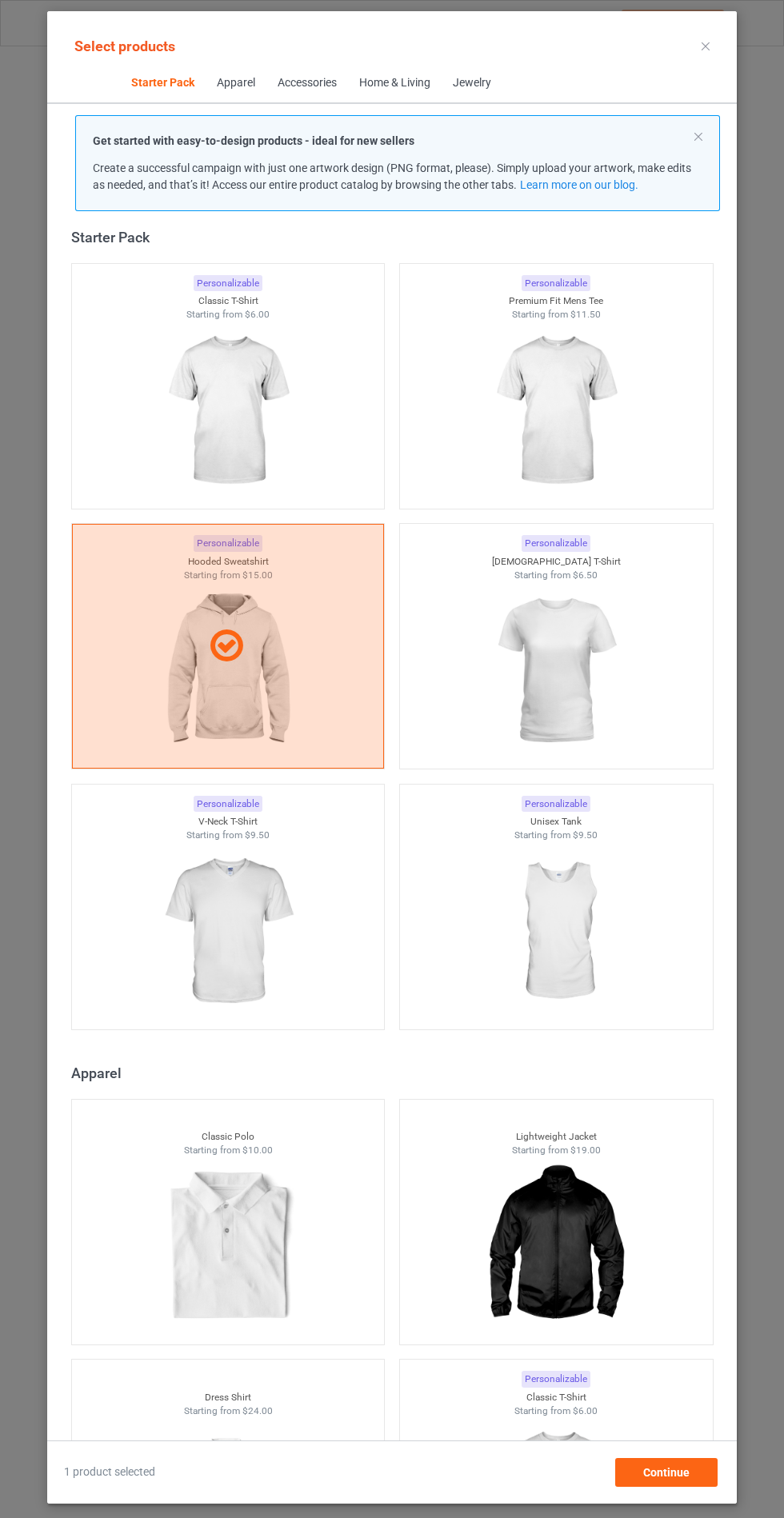
scroll to position [93, 0]
click at [677, 1475] on span "Continue" at bounding box center [666, 1473] width 46 height 13
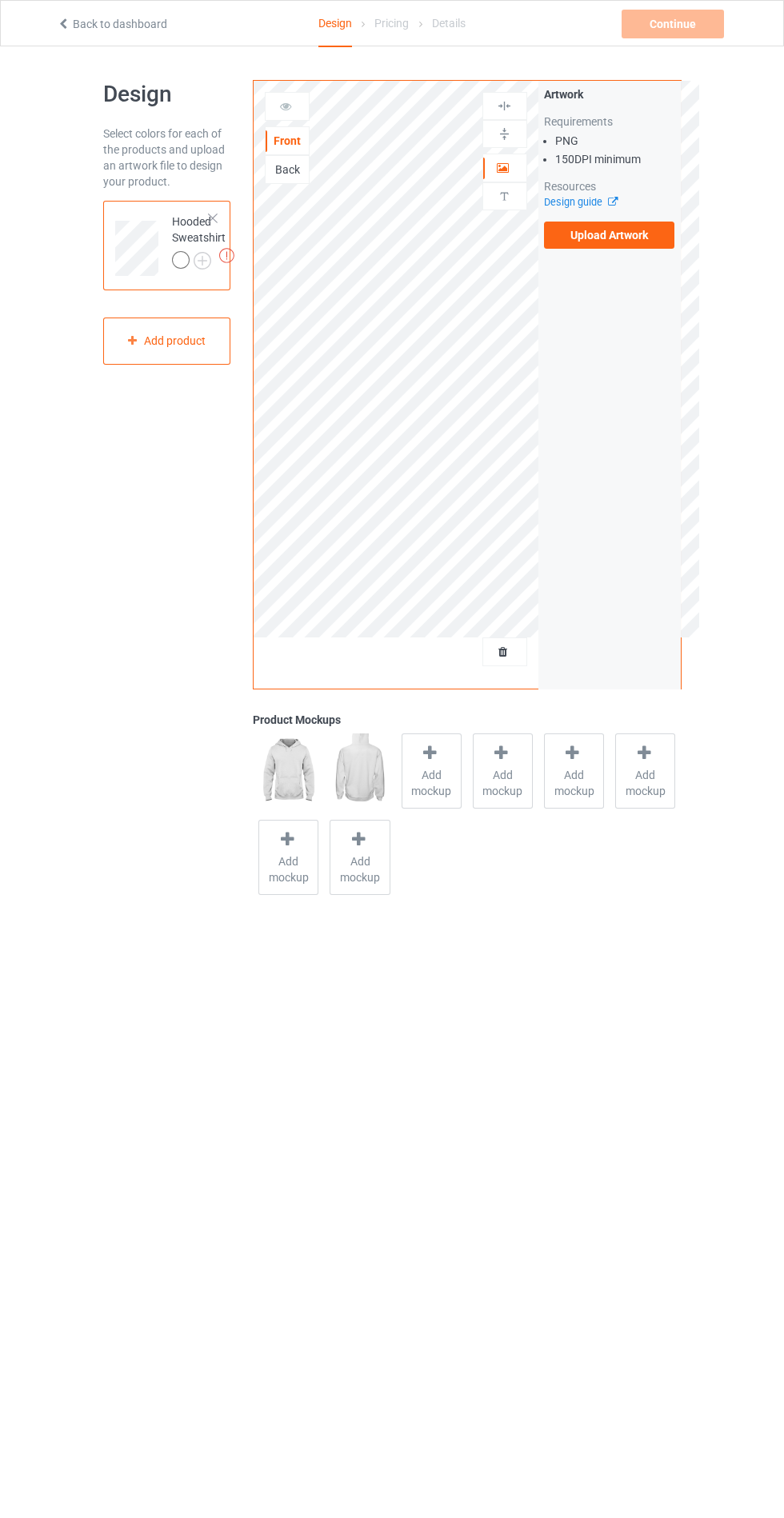
click at [551, 1203] on body "Back to dashboard Design Pricing Details Continue Missing artworks Design Selec…" at bounding box center [392, 805] width 784 height 1518
click at [647, 231] on label "Upload Artwork" at bounding box center [609, 236] width 131 height 27
click at [0, 0] on input "Upload Artwork" at bounding box center [0, 0] width 0 height 0
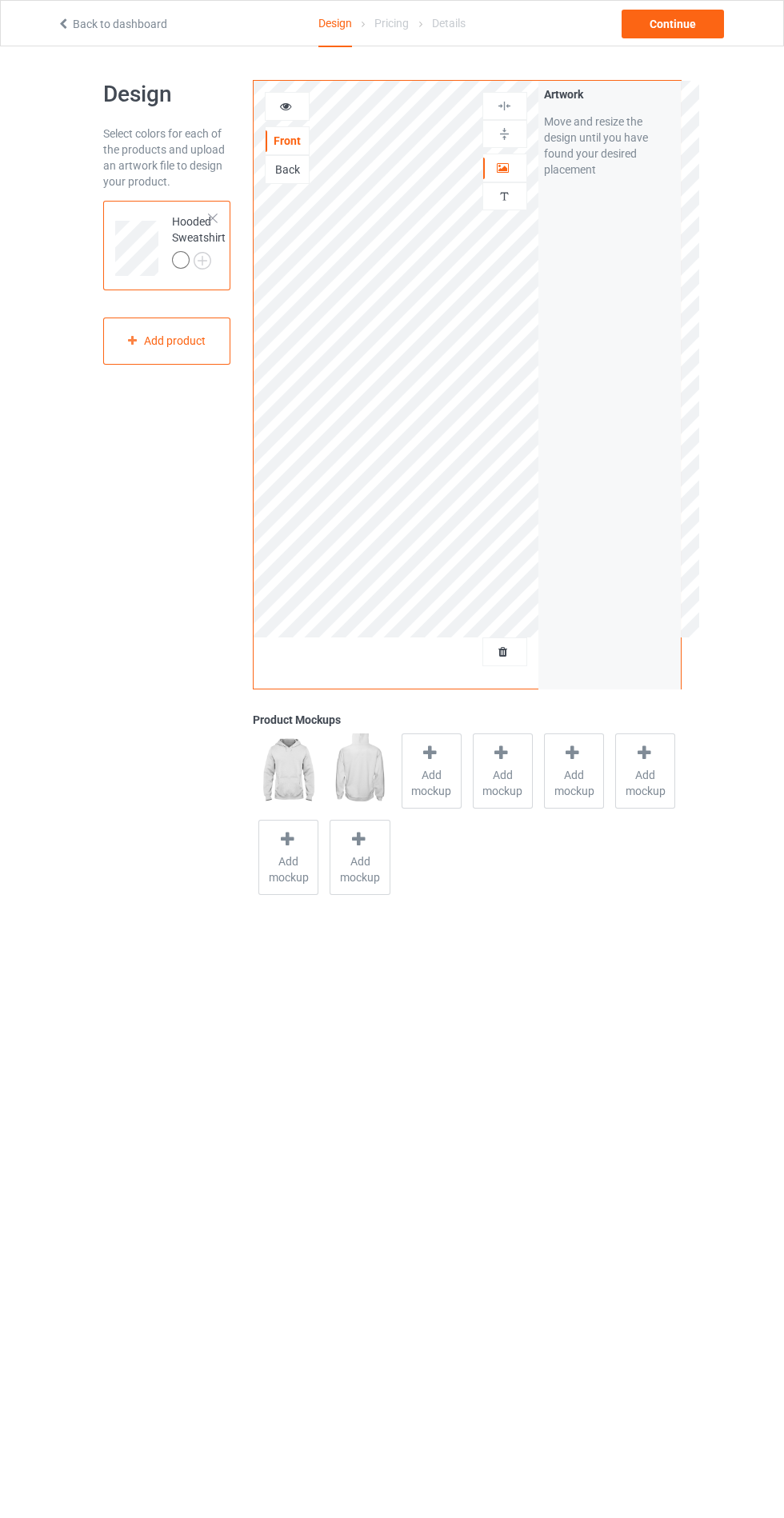
click at [0, 0] on img at bounding box center [0, 0] width 0 height 0
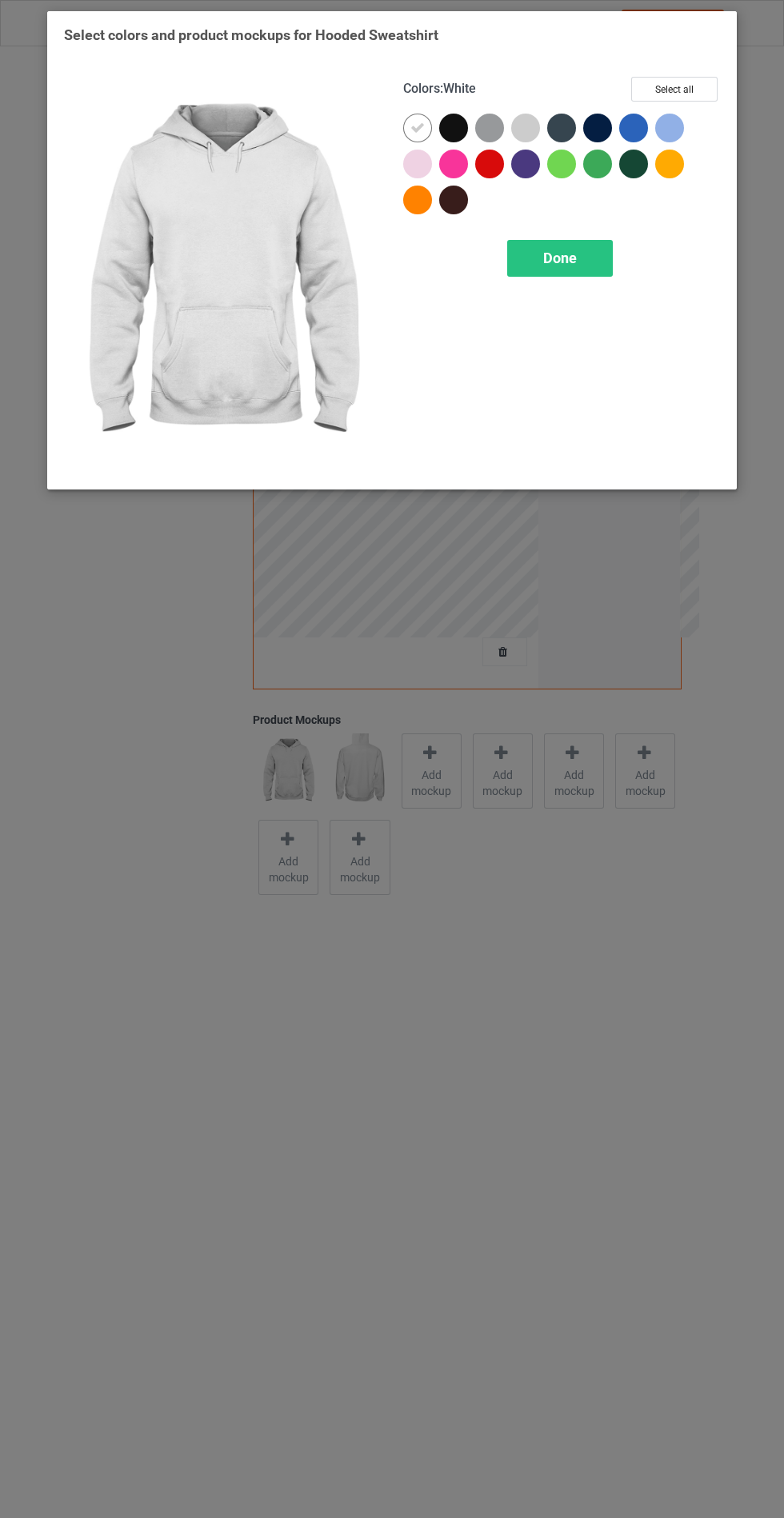
click at [447, 125] on div at bounding box center [454, 128] width 29 height 29
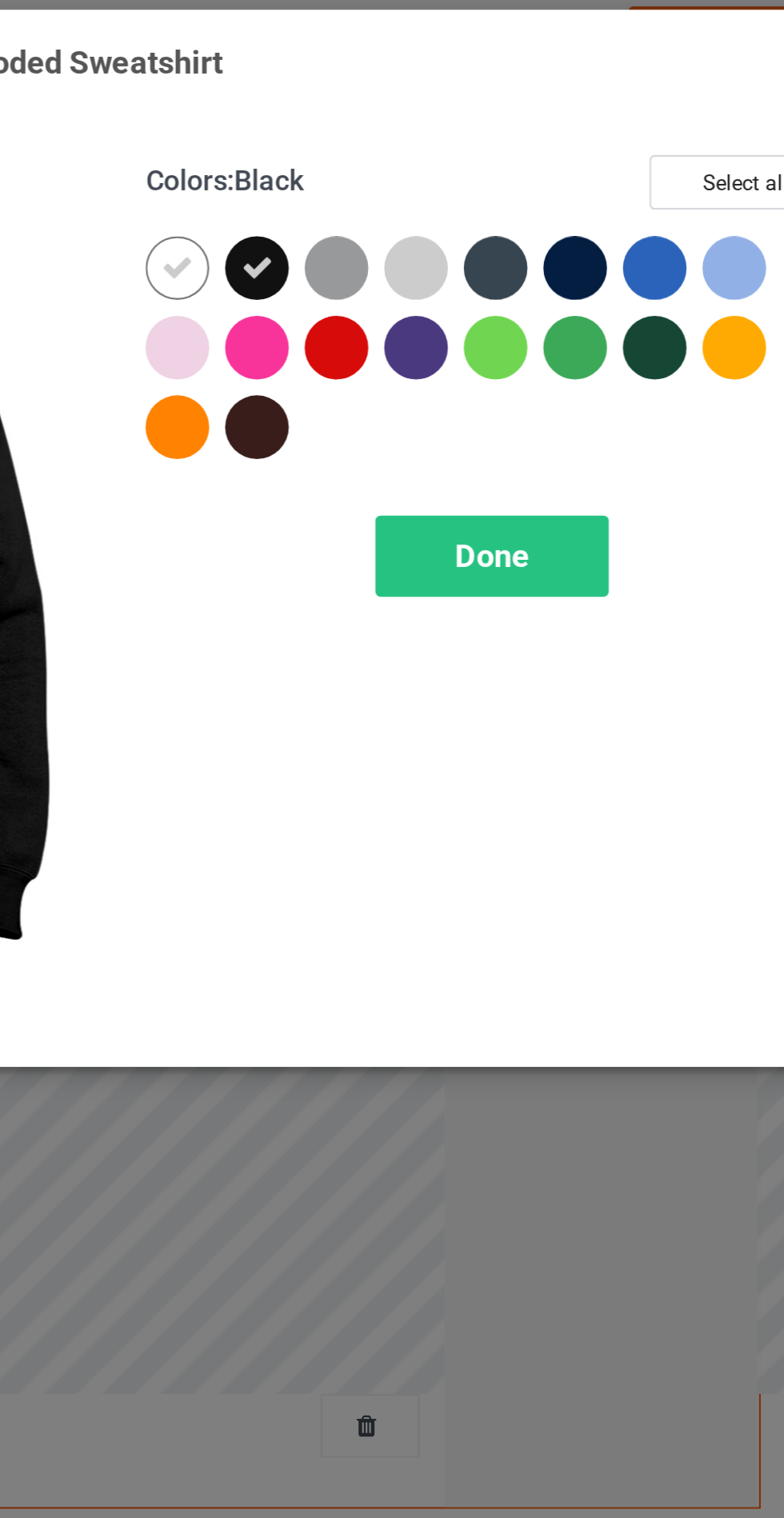
click at [486, 122] on div at bounding box center [489, 128] width 29 height 29
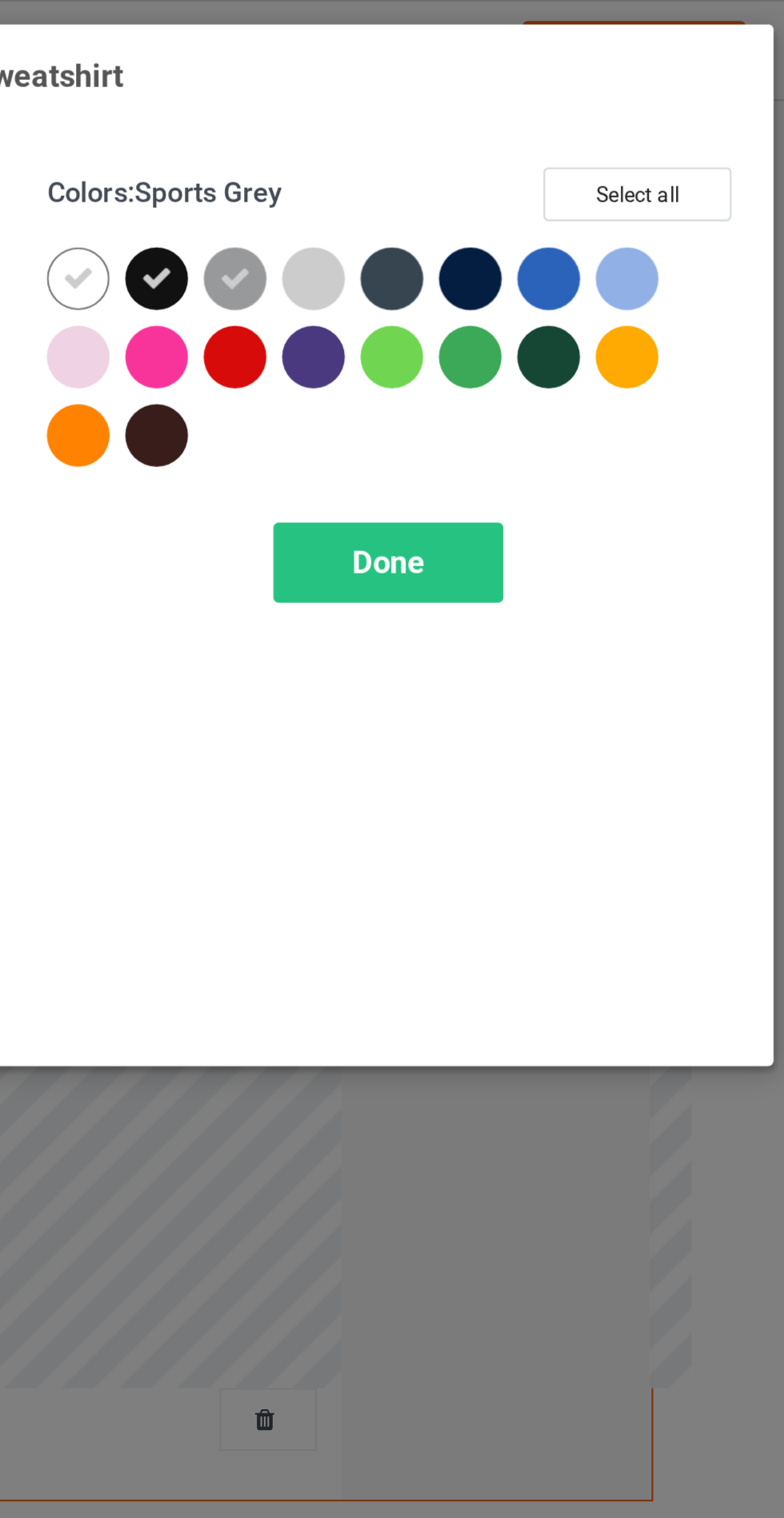
click at [561, 161] on div at bounding box center [561, 164] width 29 height 29
click at [558, 128] on div at bounding box center [561, 128] width 29 height 29
click at [587, 124] on div at bounding box center [598, 128] width 29 height 29
click at [549, 166] on div at bounding box center [561, 164] width 29 height 29
click at [520, 164] on div at bounding box center [526, 164] width 29 height 29
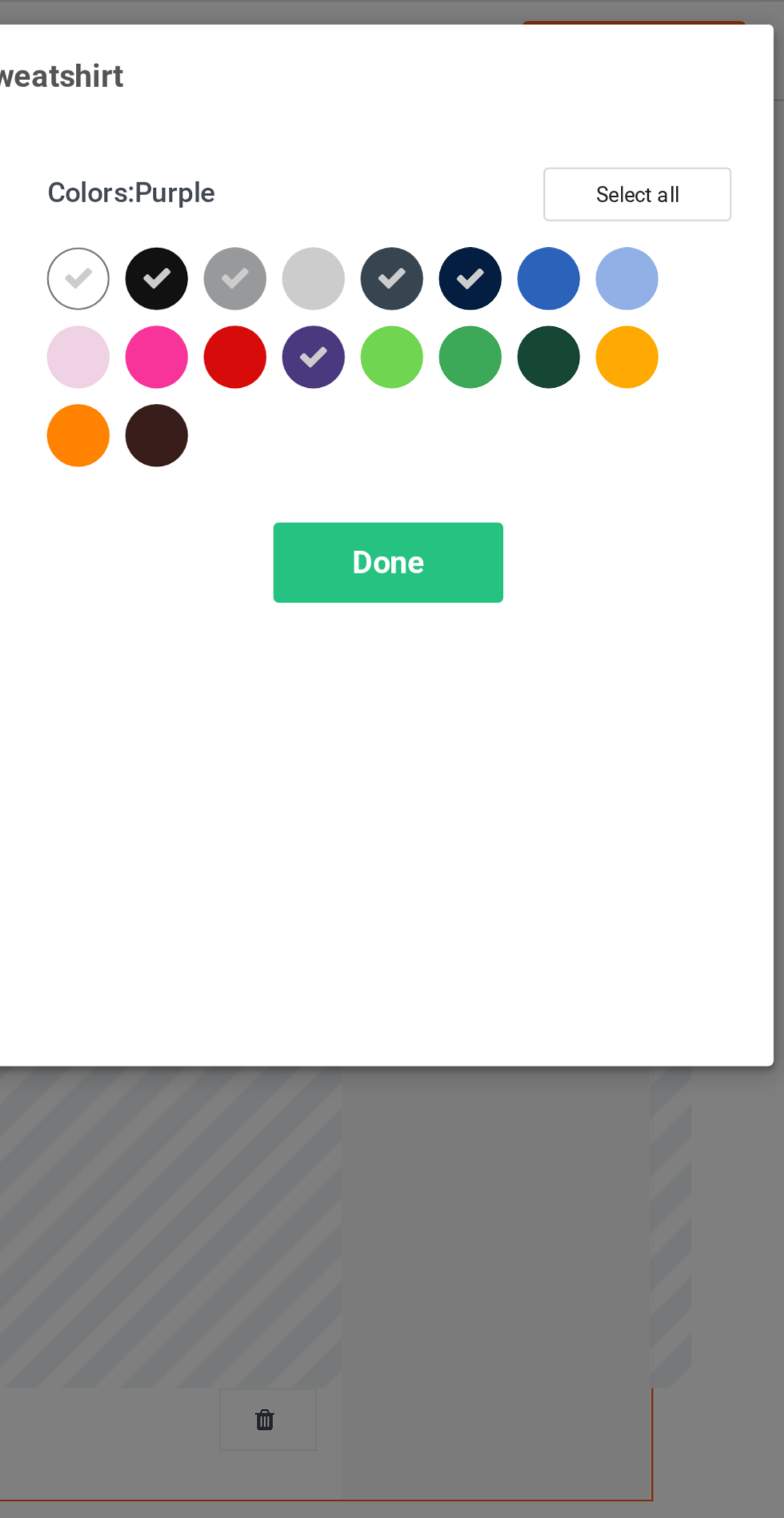
click at [442, 194] on div at bounding box center [454, 200] width 29 height 29
click at [564, 262] on span "Done" at bounding box center [559, 257] width 34 height 16
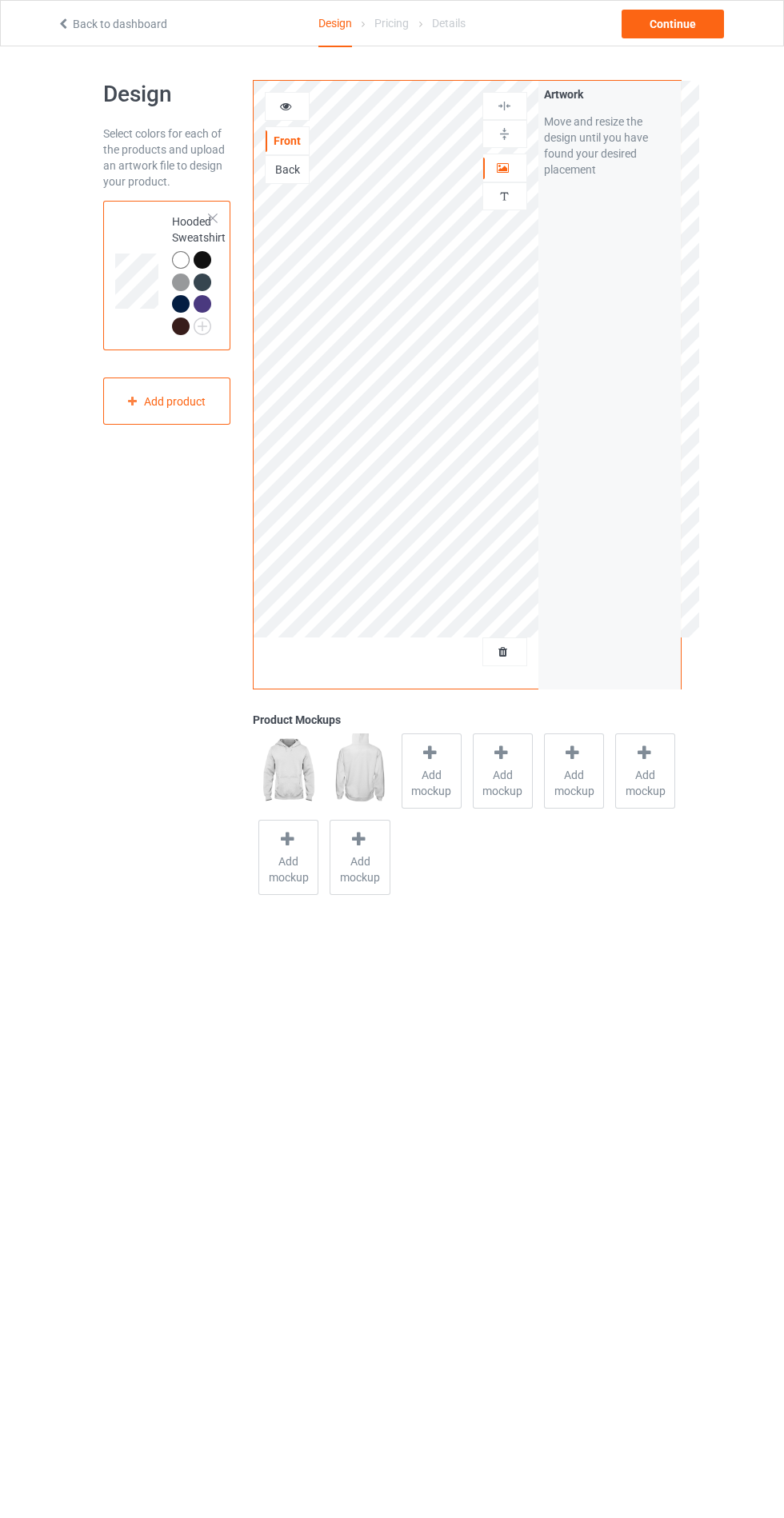
click at [424, 768] on span "Add mockup" at bounding box center [431, 782] width 58 height 32
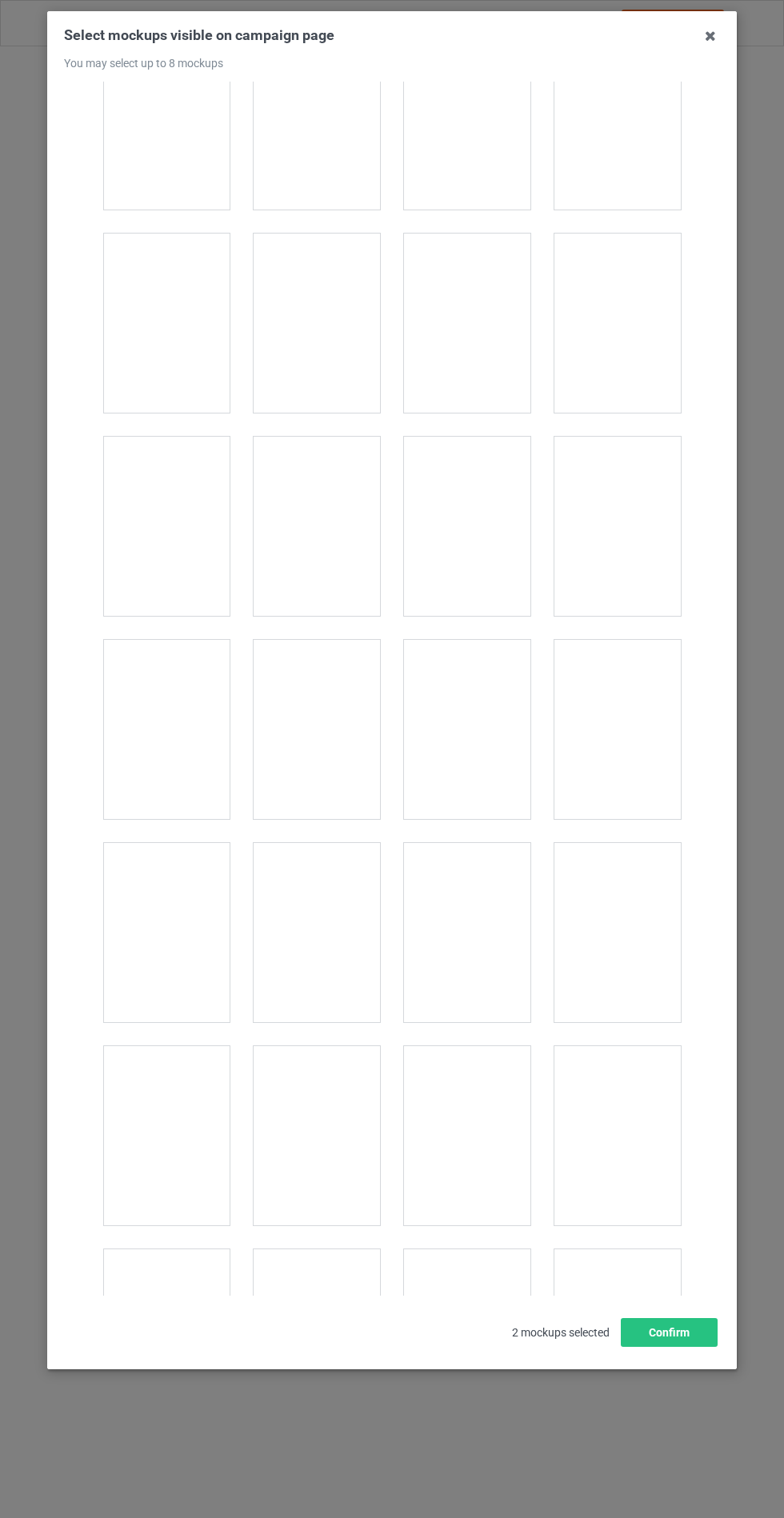
scroll to position [12907, 0]
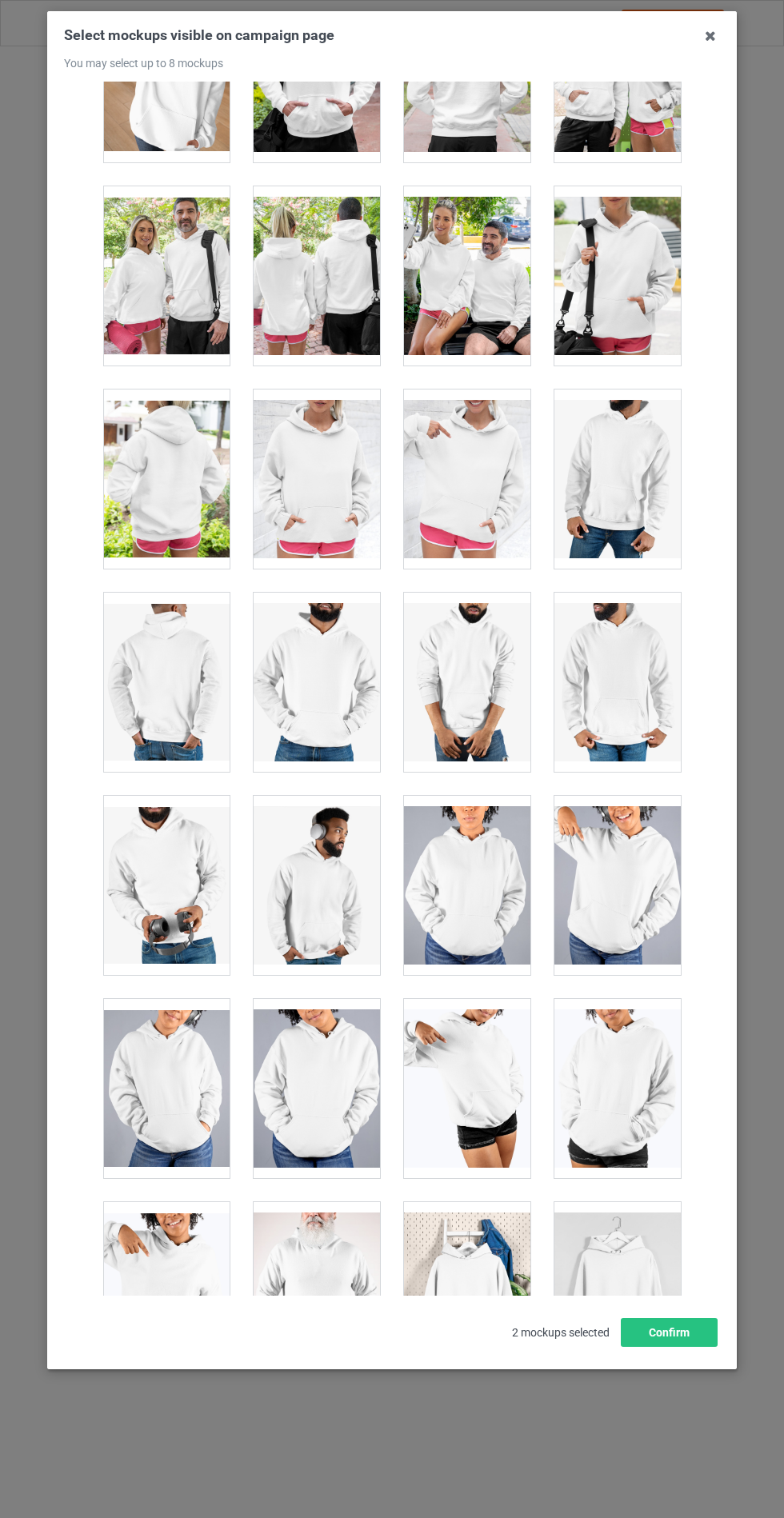
click at [305, 440] on div at bounding box center [317, 478] width 126 height 179
click at [689, 1347] on button "Confirm" at bounding box center [668, 1332] width 96 height 29
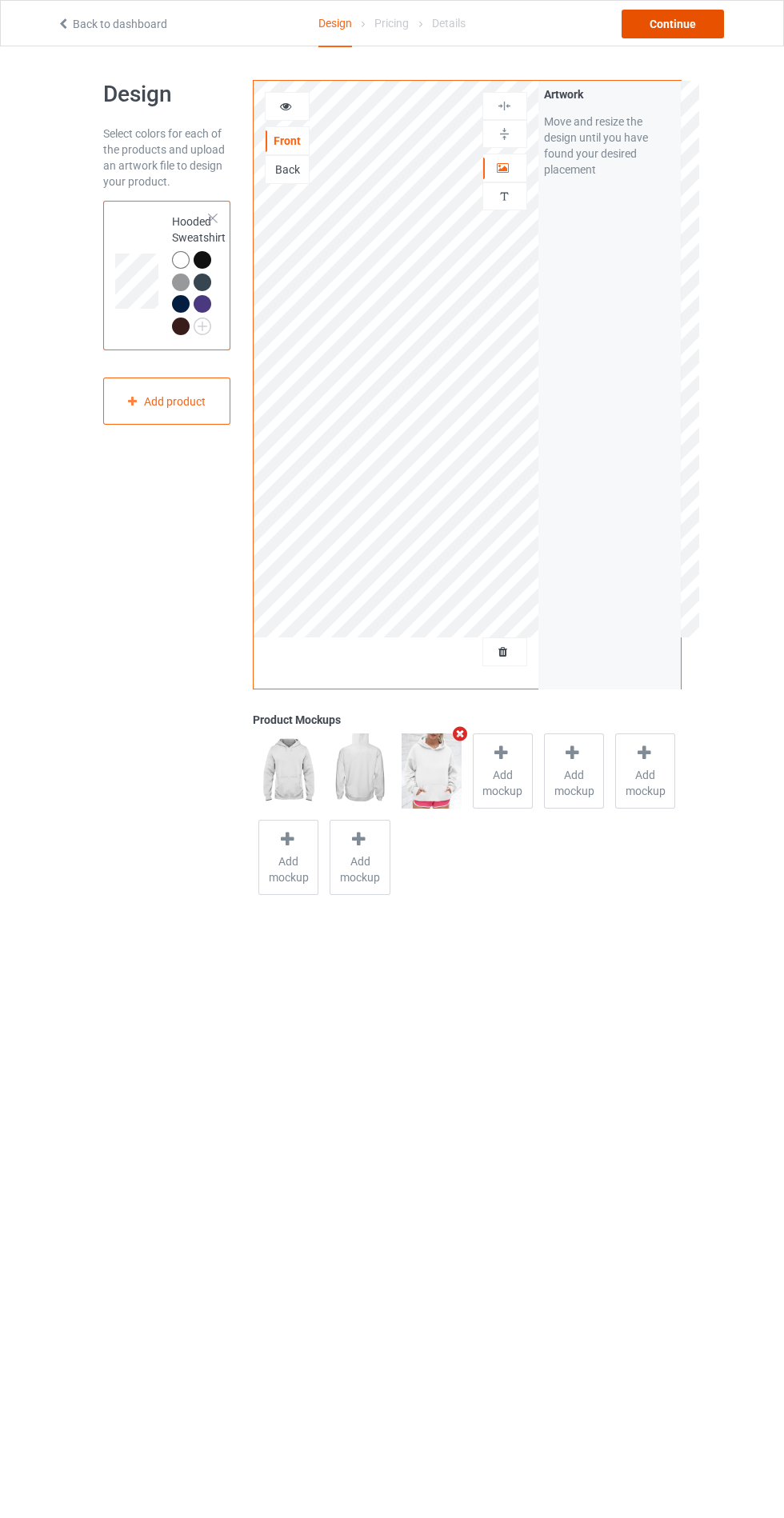
click at [689, 18] on div "Continue" at bounding box center [672, 25] width 103 height 29
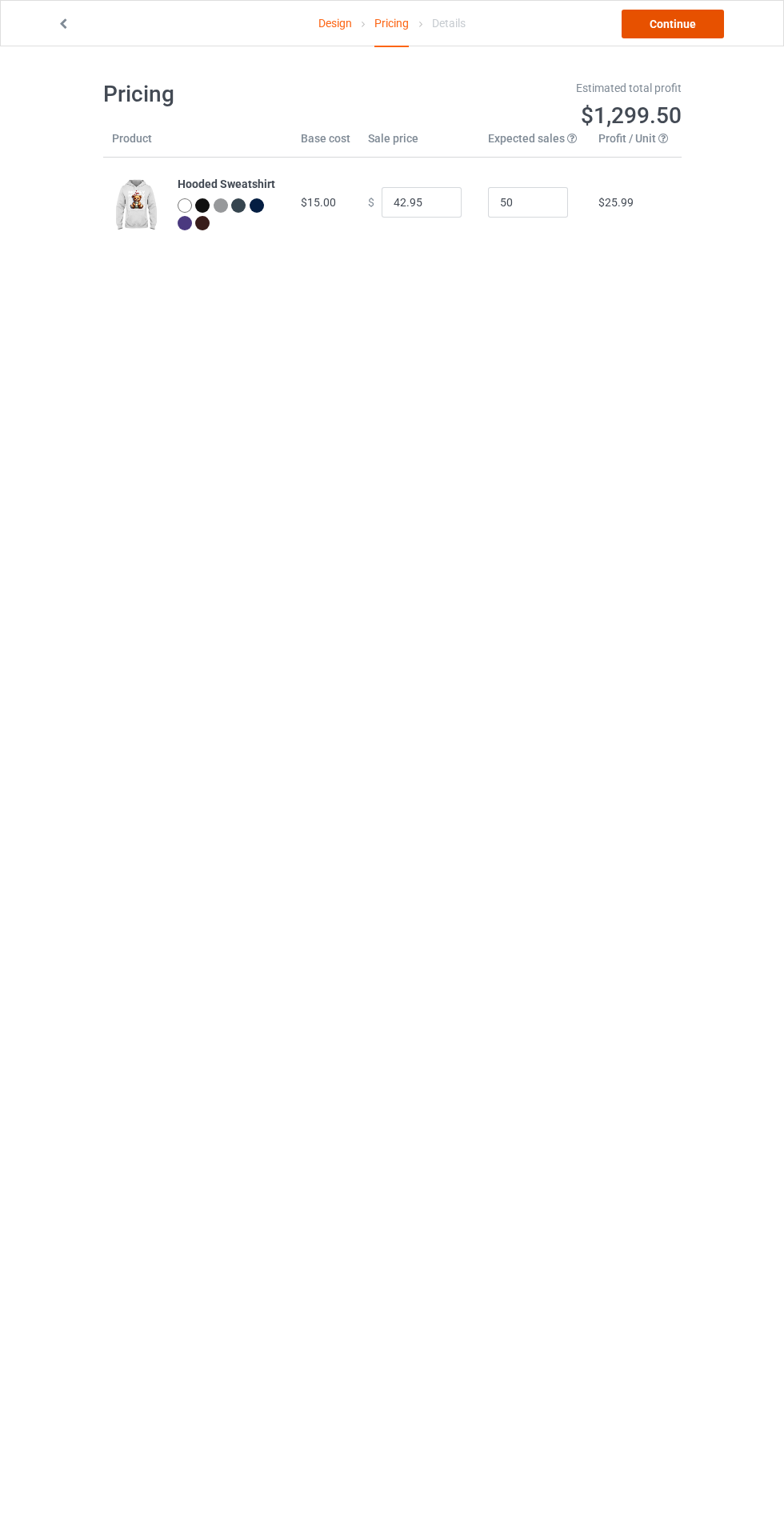
click at [675, 23] on link "Continue" at bounding box center [672, 25] width 103 height 29
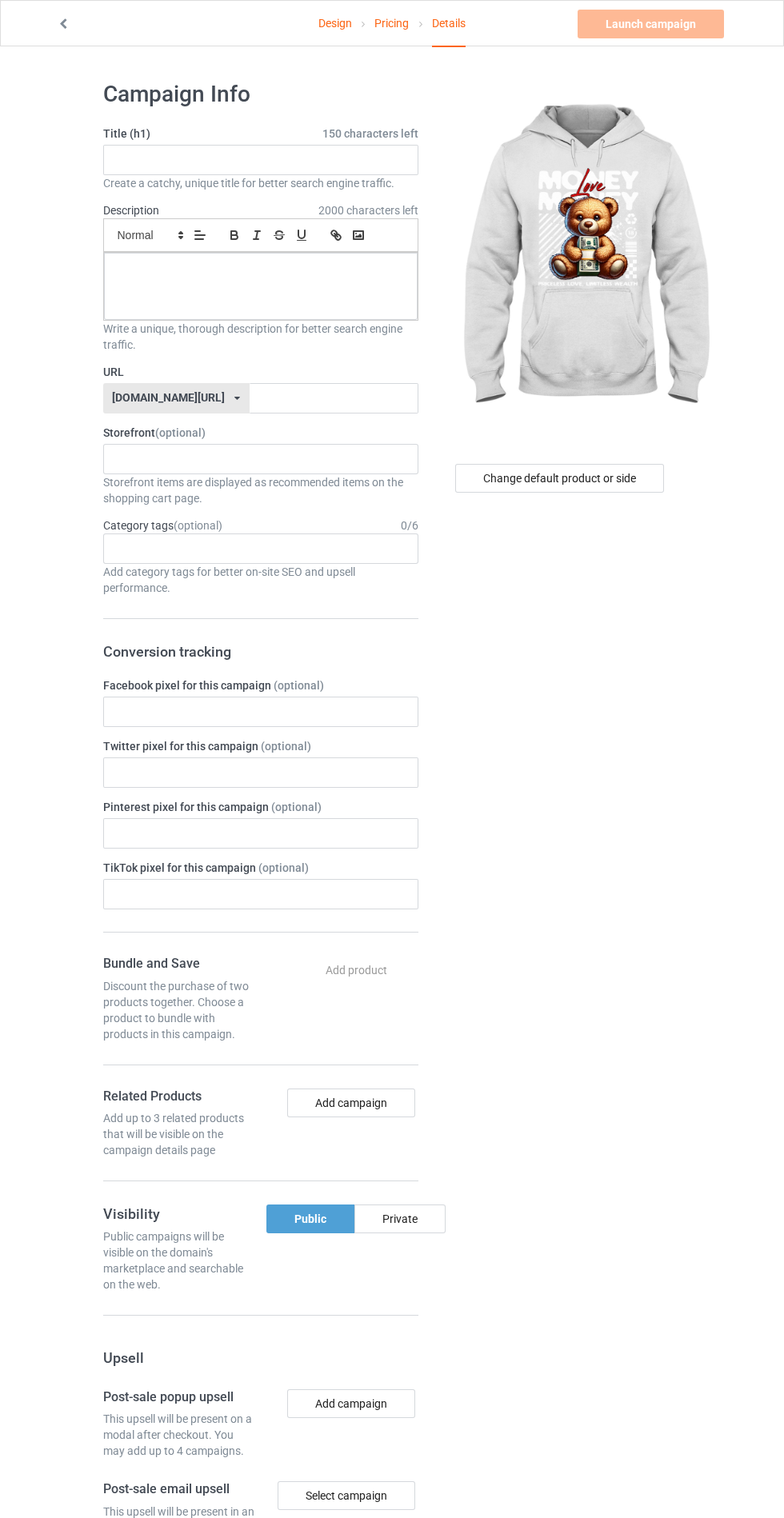
click at [404, 1222] on div "Private" at bounding box center [400, 1219] width 91 height 29
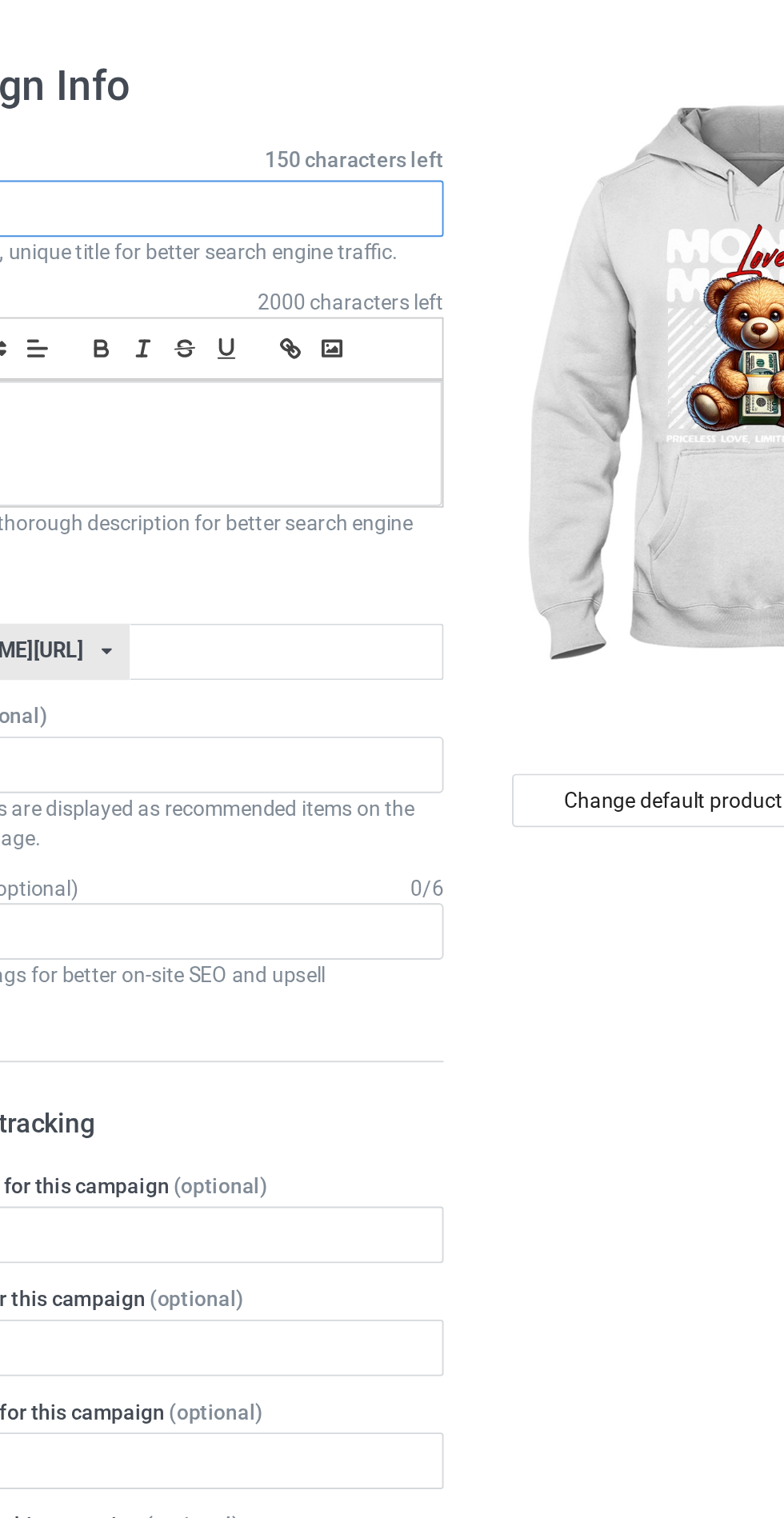
click at [360, 154] on input "text" at bounding box center [260, 159] width 315 height 30
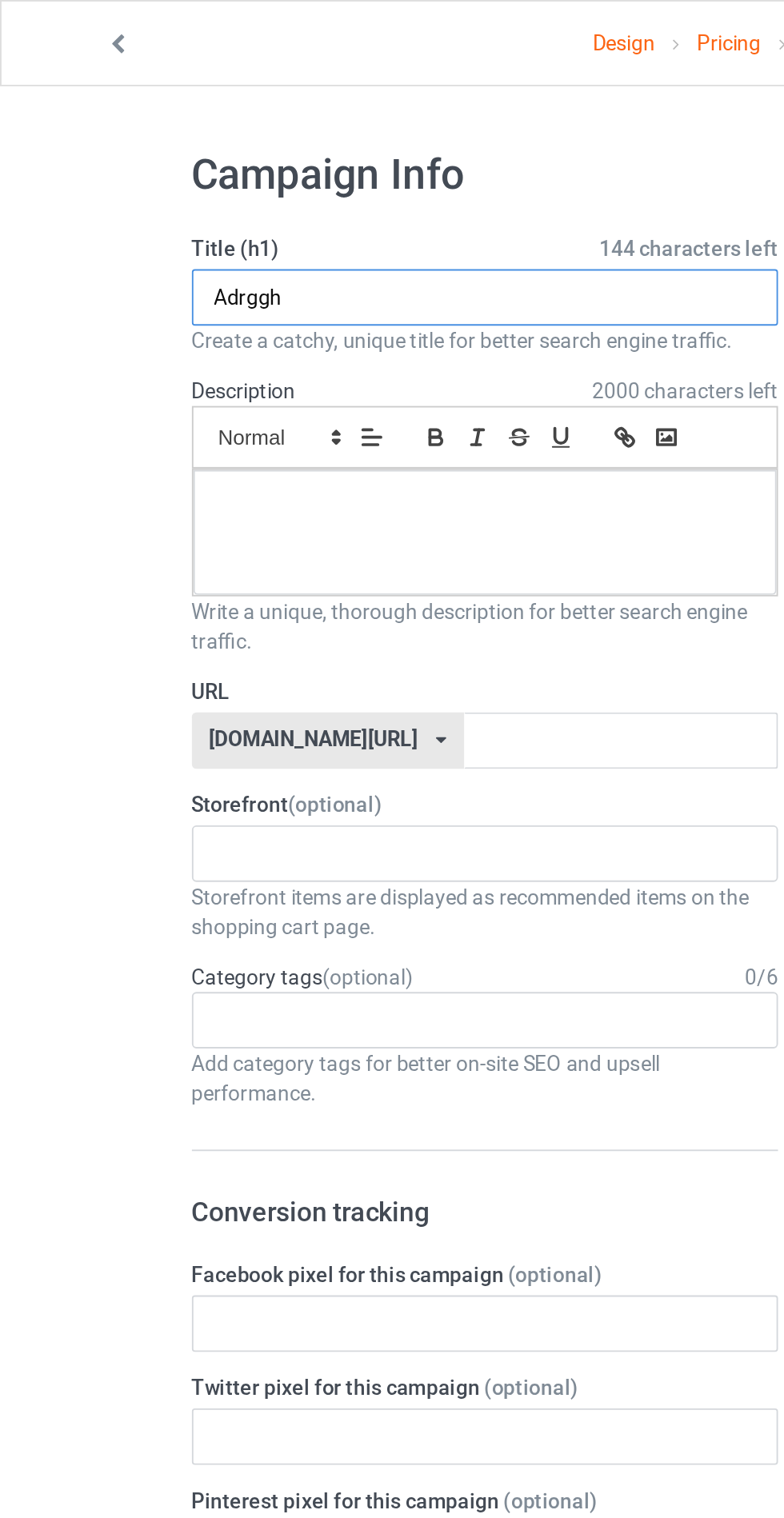
type input "Adrggh"
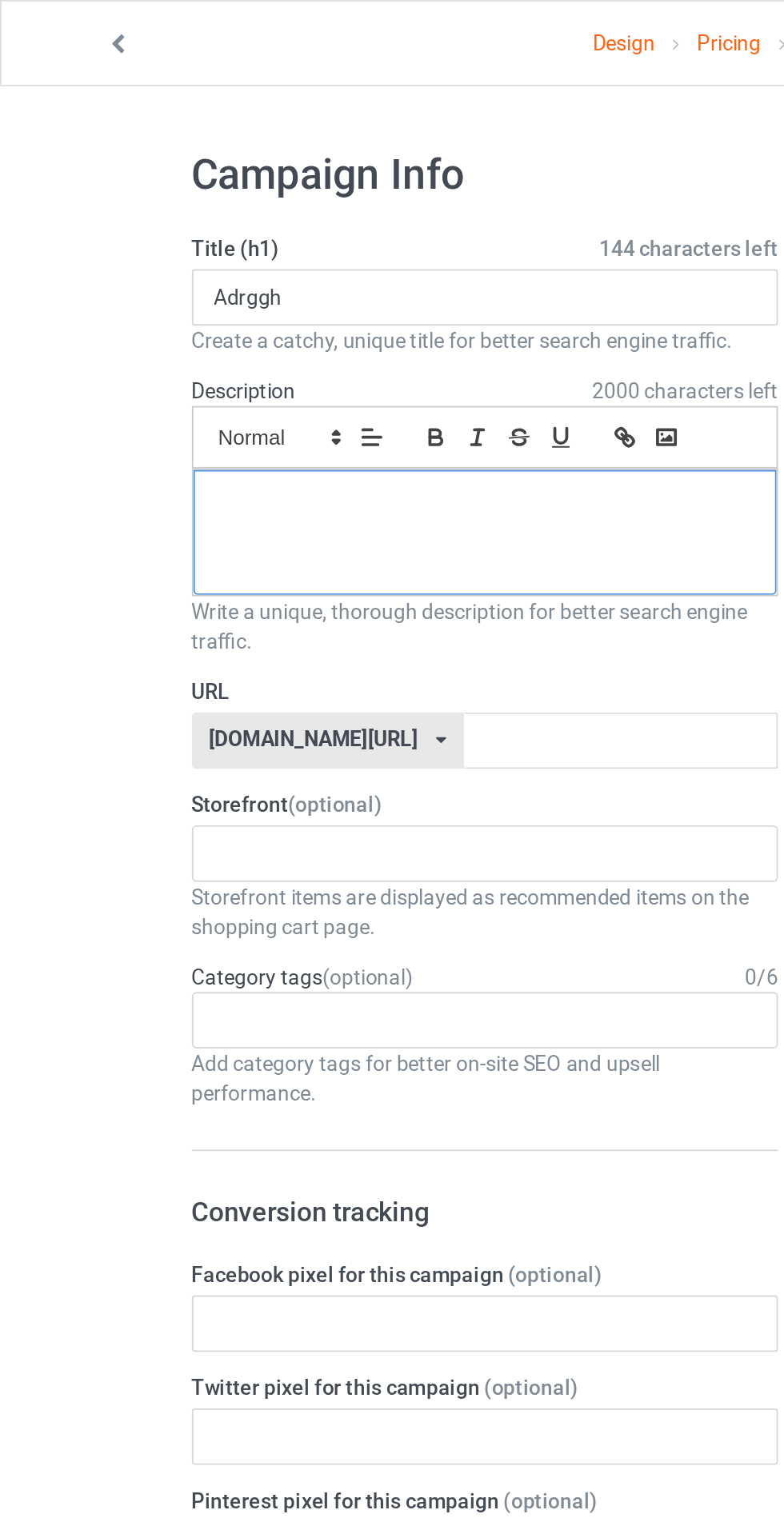
click at [292, 276] on p at bounding box center [260, 270] width 288 height 15
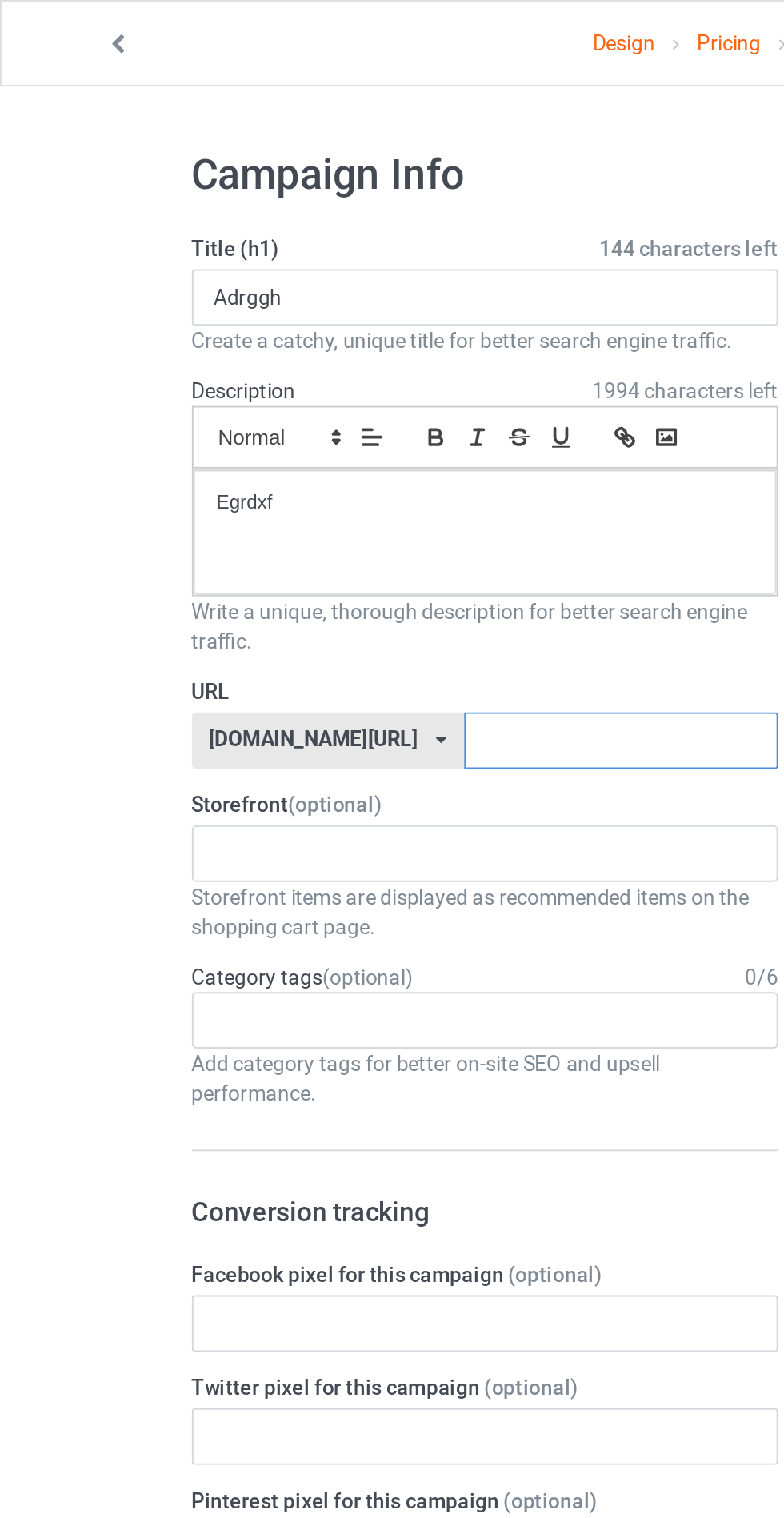
click at [279, 394] on input "text" at bounding box center [334, 397] width 169 height 30
type input "Vfcddgh"
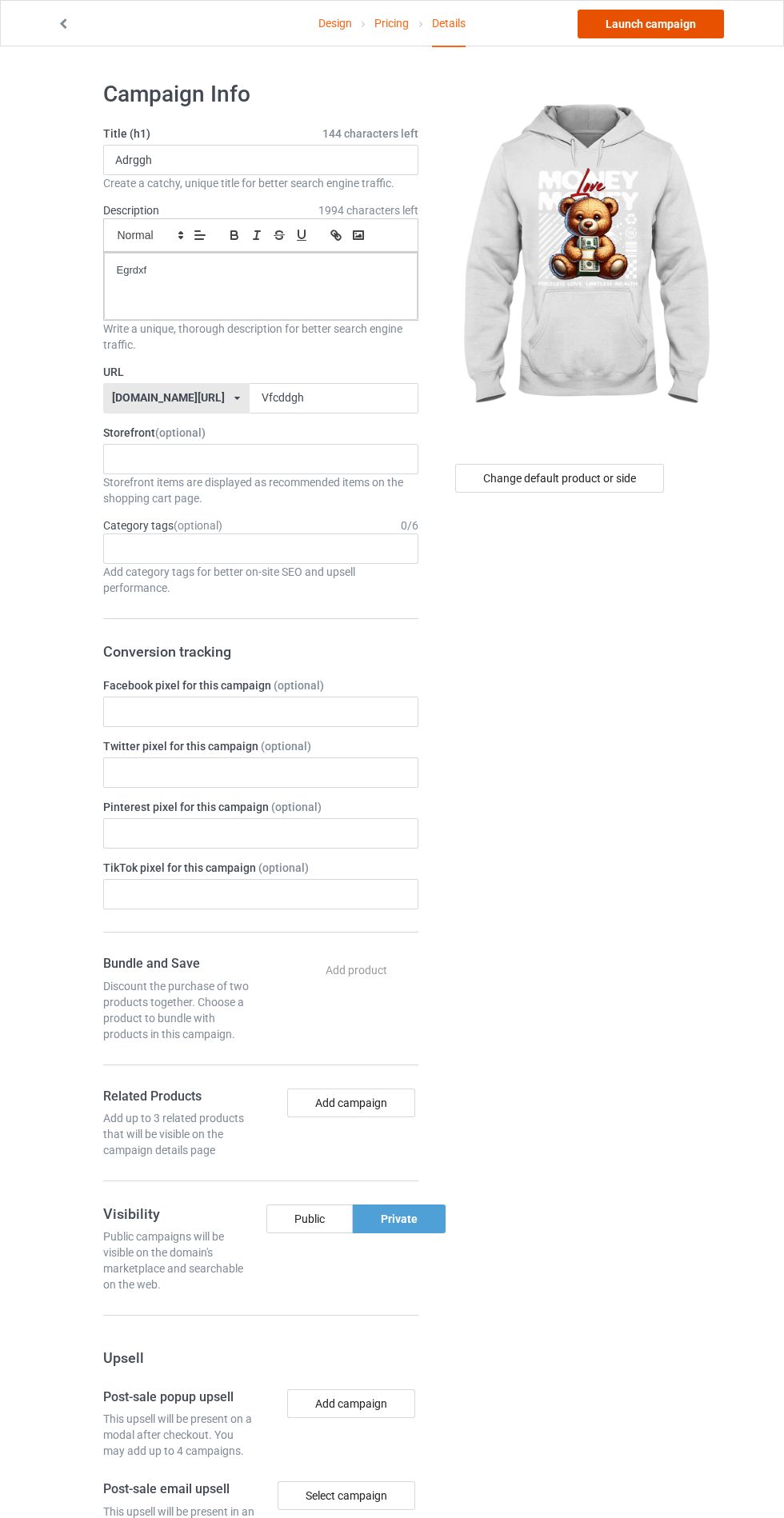
click at [689, 16] on link "Launch campaign" at bounding box center [650, 25] width 146 height 29
